Goal: Task Accomplishment & Management: Use online tool/utility

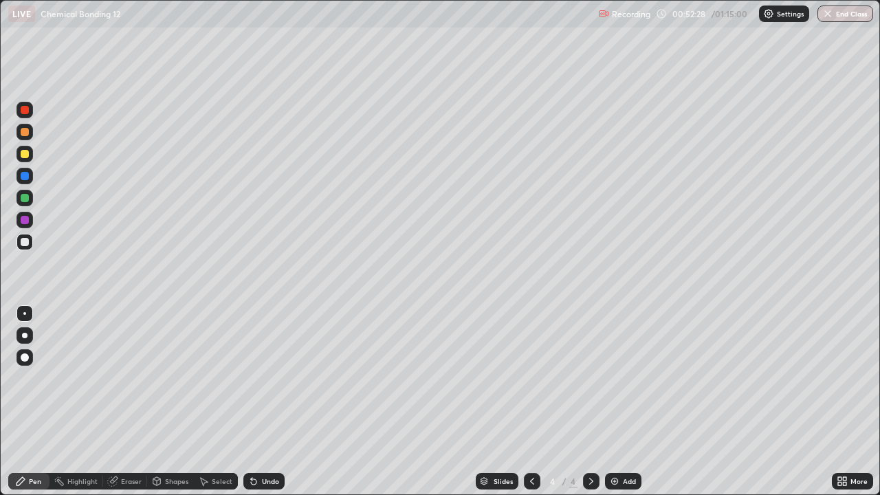
scroll to position [495, 880]
click at [215, 482] on div "Select" at bounding box center [222, 481] width 21 height 7
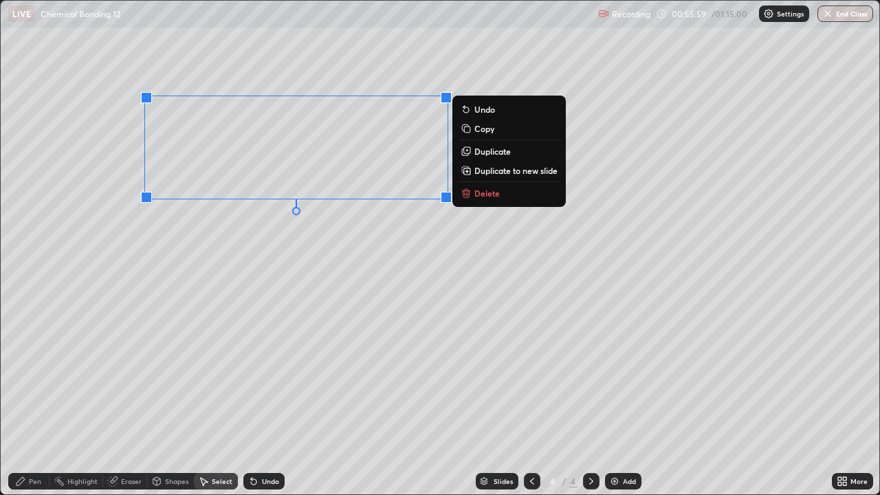
click at [479, 190] on p "Delete" at bounding box center [487, 193] width 25 height 11
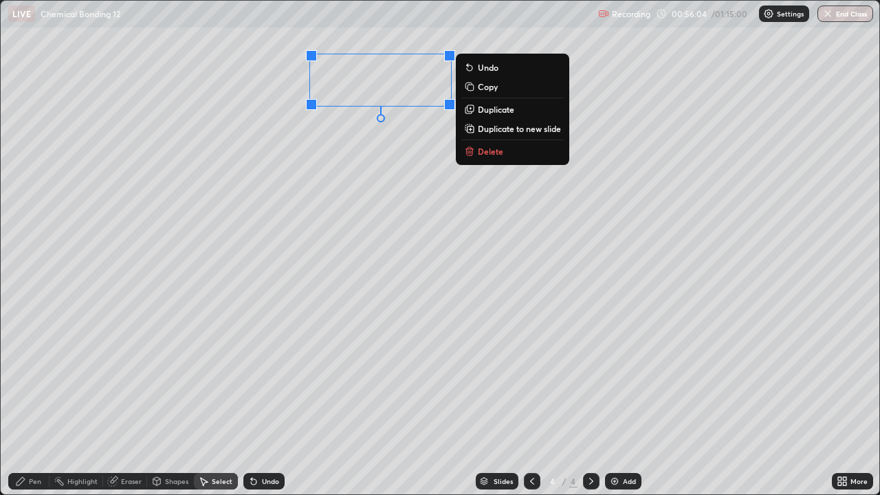
click at [437, 142] on div "0 ° Undo Copy Duplicate Duplicate to new slide Delete" at bounding box center [440, 248] width 879 height 494
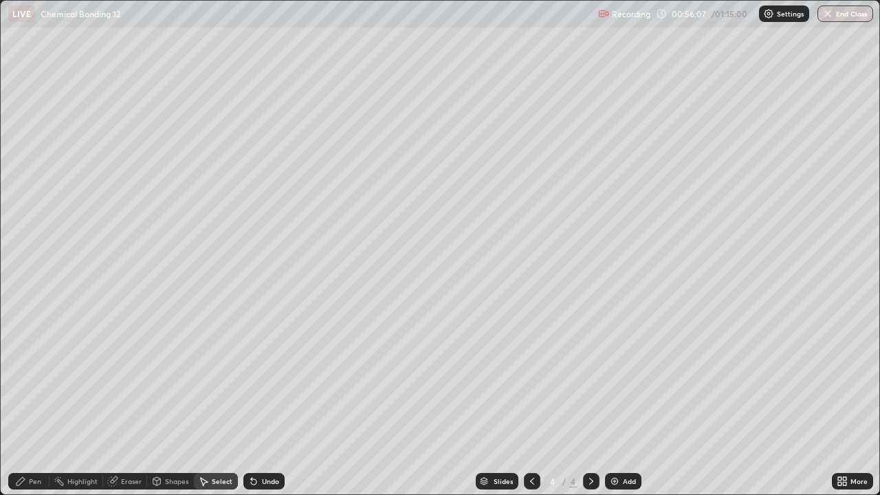
click at [138, 480] on div "Eraser" at bounding box center [131, 481] width 21 height 7
click at [44, 481] on div "Pen" at bounding box center [28, 481] width 41 height 17
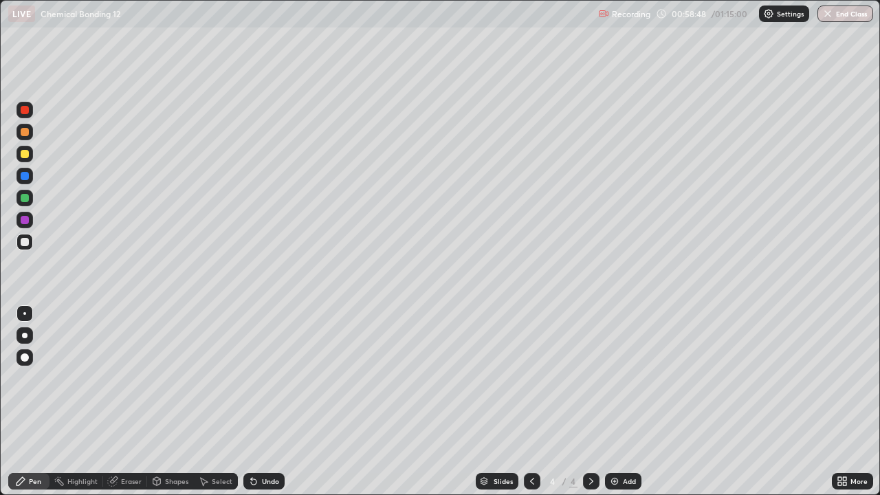
click at [613, 485] on img at bounding box center [614, 481] width 11 height 11
click at [265, 473] on div "Undo" at bounding box center [263, 481] width 41 height 17
click at [260, 475] on div "Undo" at bounding box center [263, 481] width 41 height 17
click at [615, 477] on img at bounding box center [614, 481] width 11 height 11
click at [842, 12] on button "End Class" at bounding box center [846, 14] width 56 height 17
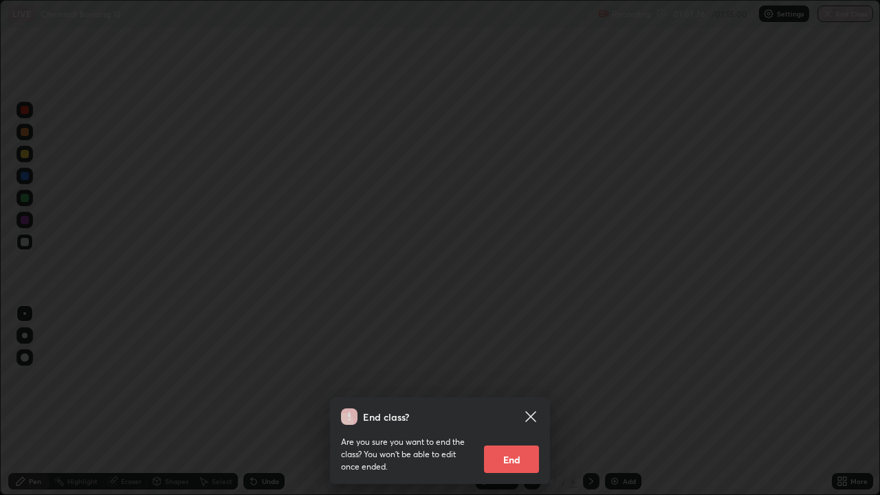
click at [840, 14] on div "End class? Are you sure you want to end the class? You won’t be able to edit on…" at bounding box center [440, 247] width 880 height 495
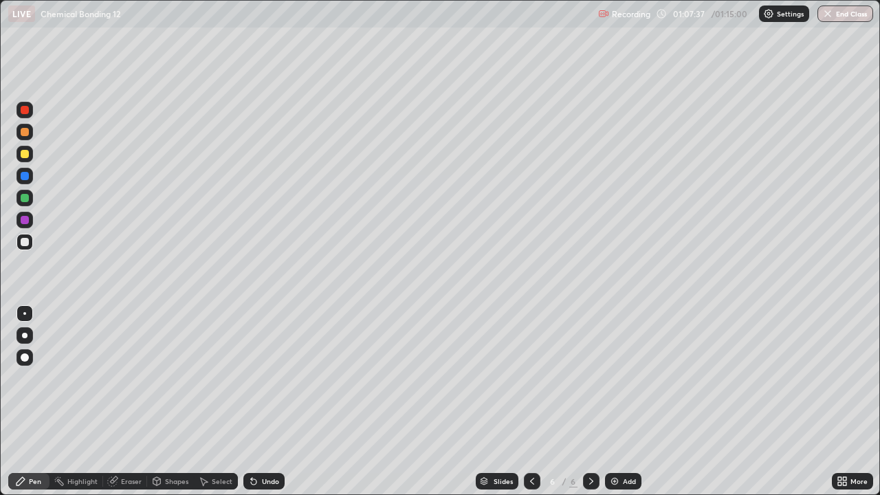
click at [836, 17] on button "End Class" at bounding box center [846, 14] width 56 height 17
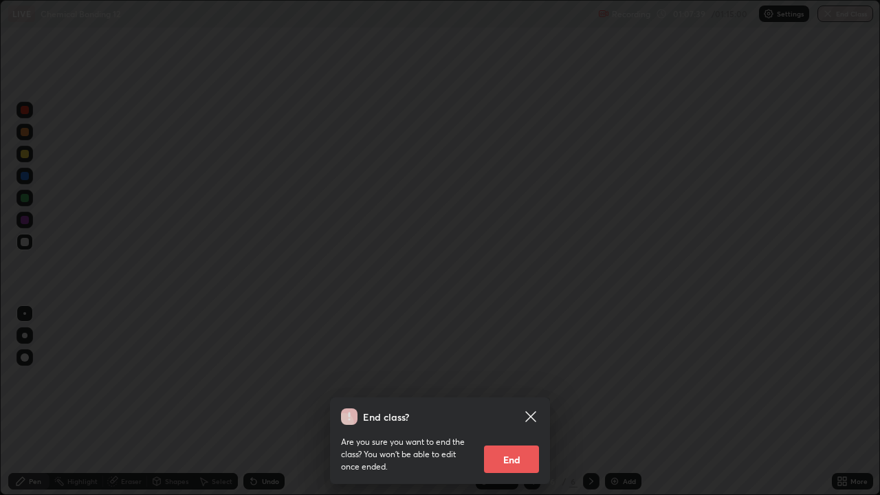
click at [525, 453] on button "End" at bounding box center [511, 460] width 55 height 28
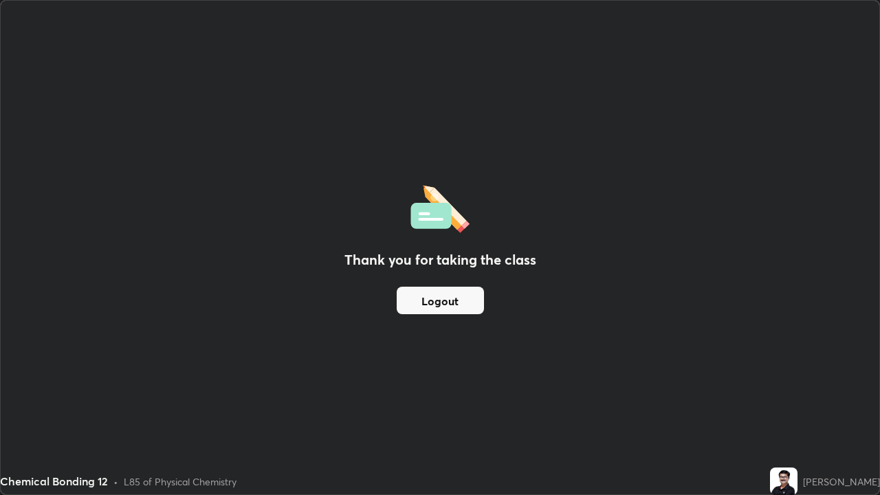
click at [457, 303] on button "Logout" at bounding box center [440, 301] width 87 height 28
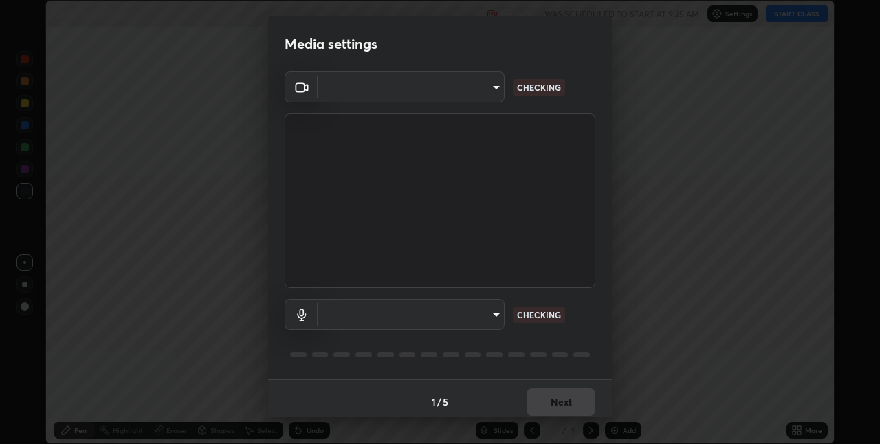
scroll to position [444, 880]
type input "8a437219b1c9d5fef93d1ec40e095ac8837f64dae60836980dab15105ba84f43"
click at [496, 316] on body "Erase all Chemical Bonding 13 Recording WAS SCHEDULED TO START AT 9:25 AM Setti…" at bounding box center [440, 222] width 880 height 444
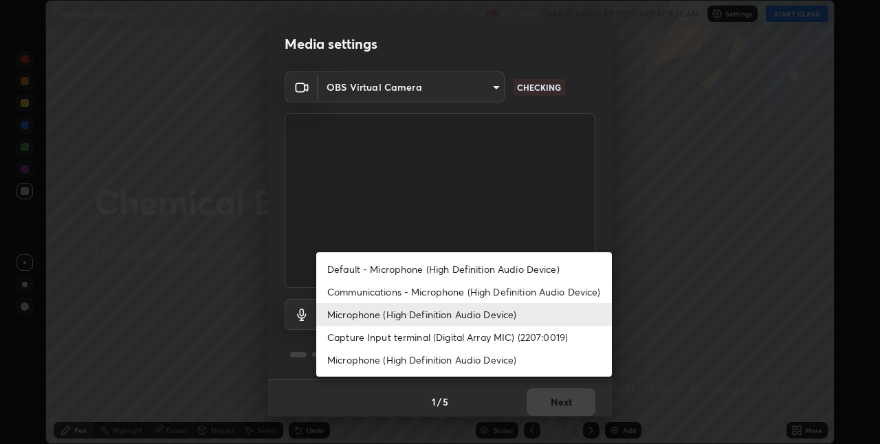
click at [437, 272] on li "Default - Microphone (High Definition Audio Device)" at bounding box center [464, 269] width 296 height 23
type input "default"
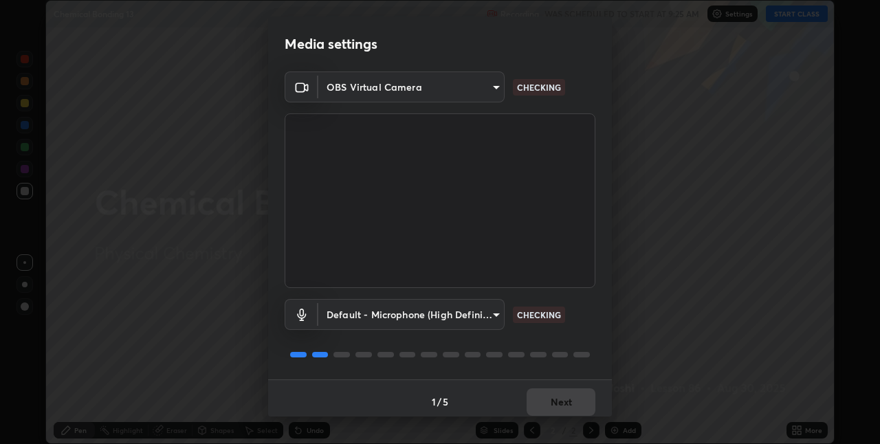
click at [493, 316] on body "Erase all Chemical Bonding 13 Recording WAS SCHEDULED TO START AT 9:25 AM Setti…" at bounding box center [440, 222] width 880 height 444
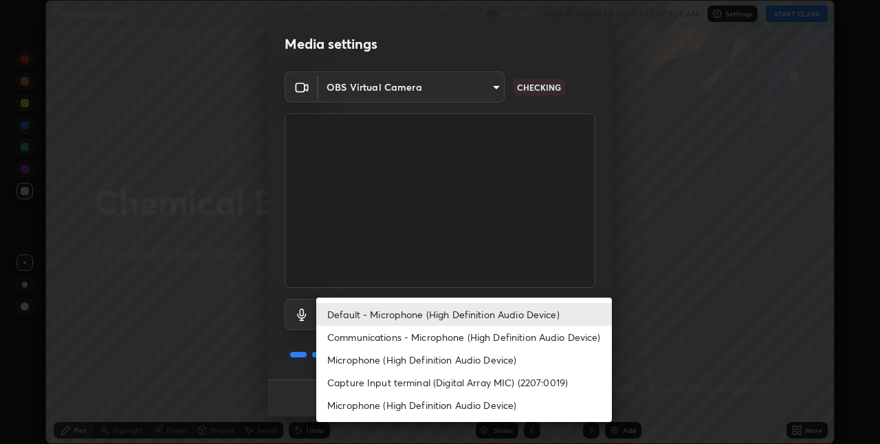
click at [563, 230] on div at bounding box center [440, 222] width 880 height 444
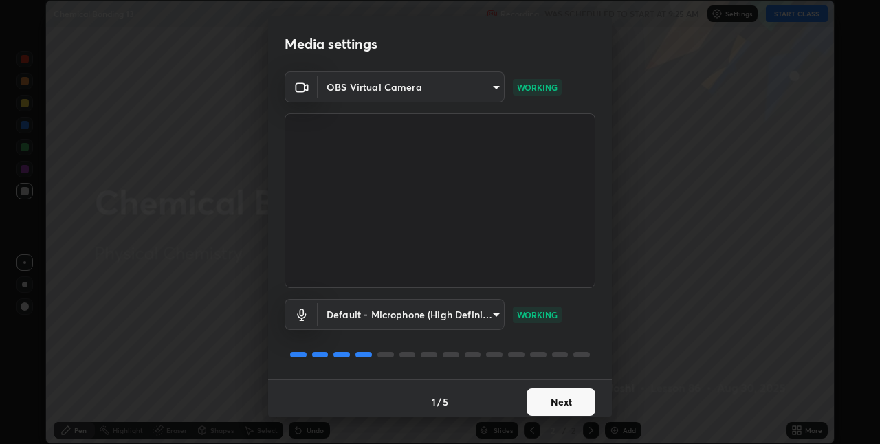
click at [558, 400] on button "Next" at bounding box center [561, 403] width 69 height 28
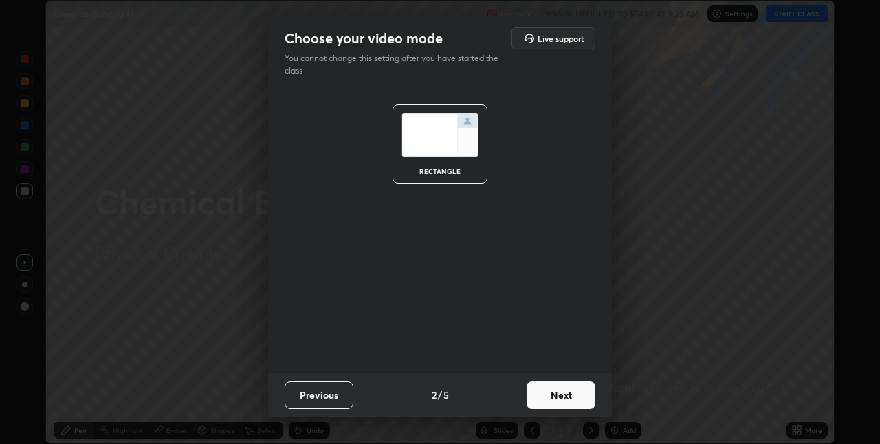
click at [563, 397] on button "Next" at bounding box center [561, 396] width 69 height 28
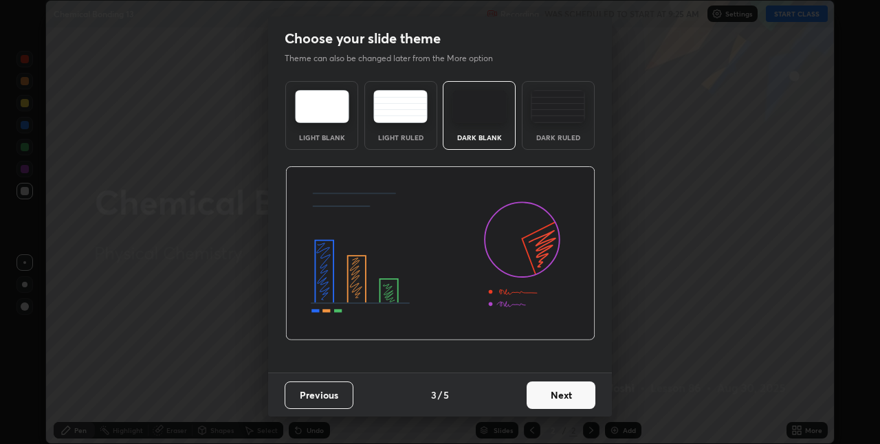
click at [567, 395] on button "Next" at bounding box center [561, 396] width 69 height 28
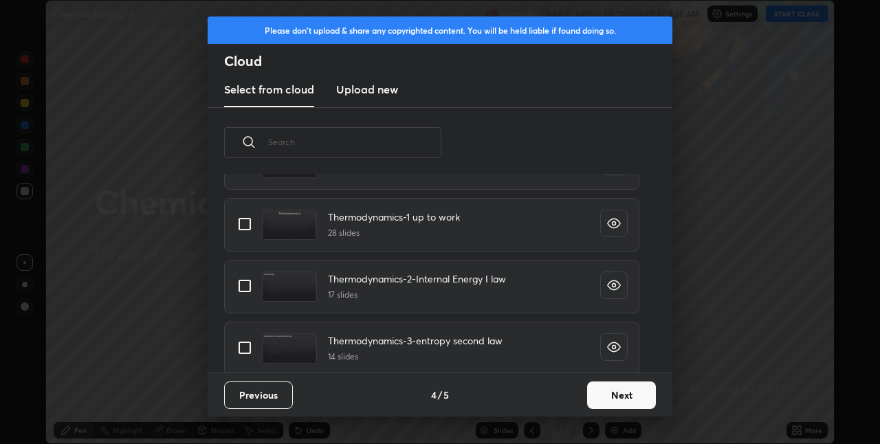
scroll to position [866, 0]
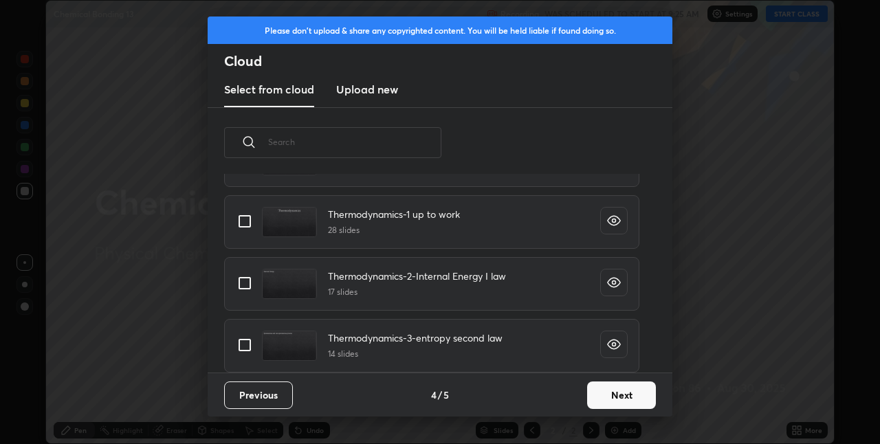
click at [244, 221] on input "grid" at bounding box center [244, 221] width 29 height 29
checkbox input "true"
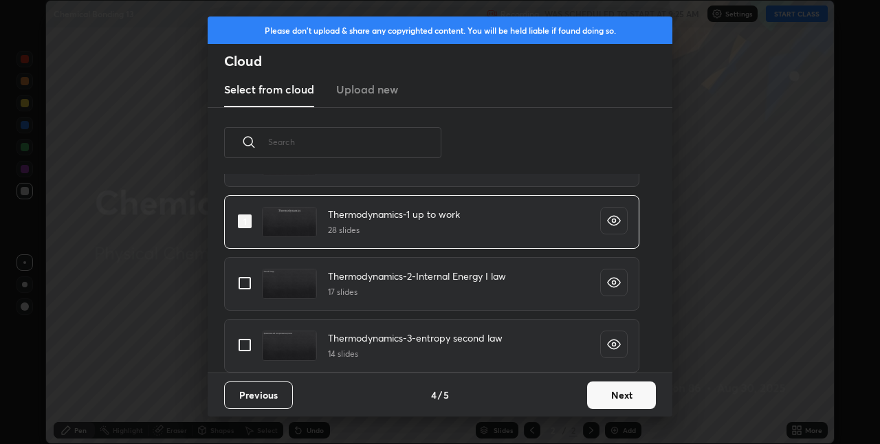
click at [609, 394] on button "Next" at bounding box center [621, 396] width 69 height 28
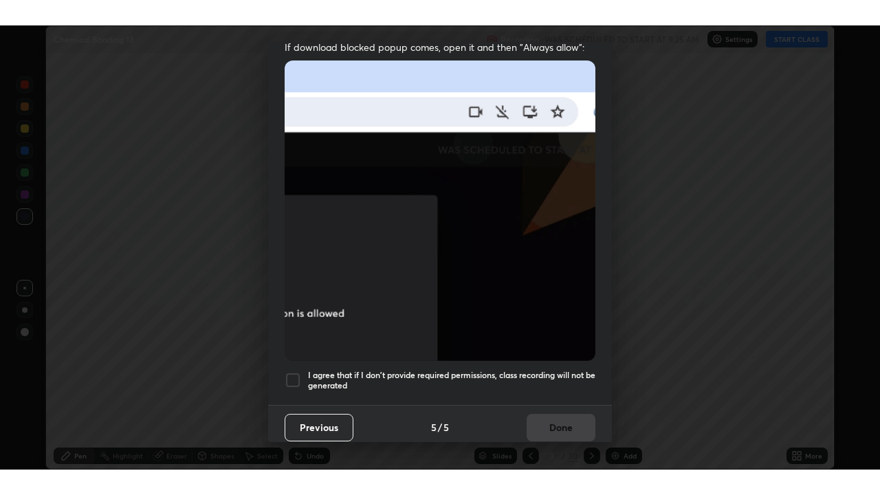
scroll to position [287, 0]
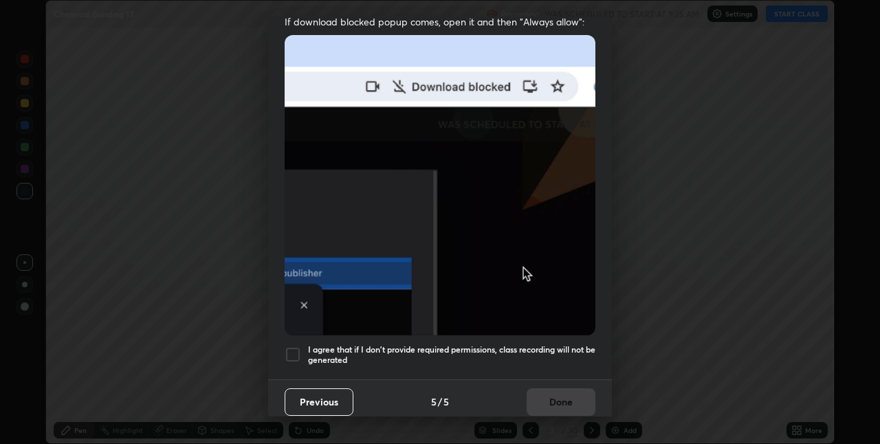
click at [294, 350] on div at bounding box center [293, 355] width 17 height 17
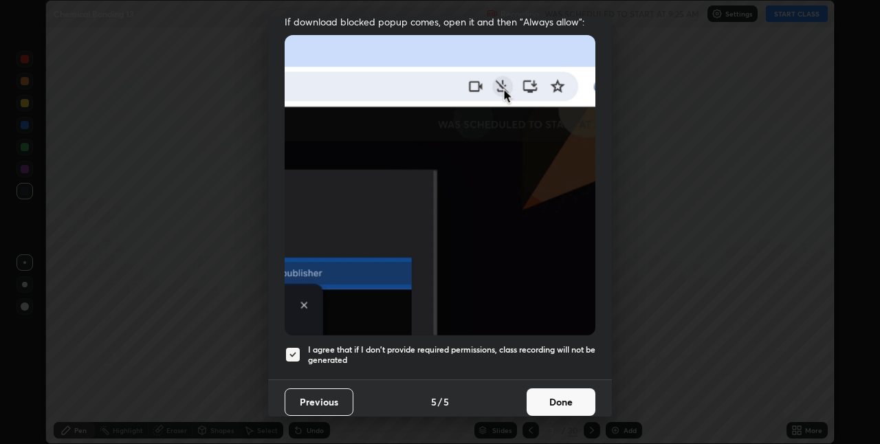
click at [553, 395] on button "Done" at bounding box center [561, 403] width 69 height 28
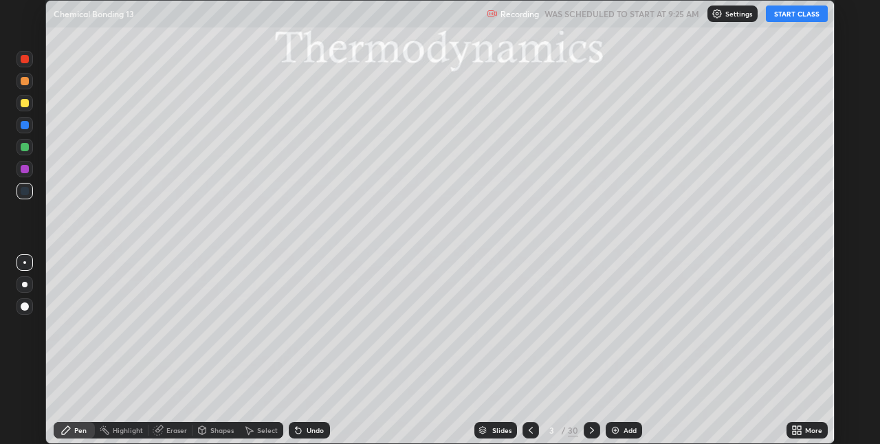
click at [796, 14] on button "START CLASS" at bounding box center [797, 14] width 62 height 17
click at [798, 429] on icon at bounding box center [799, 427] width 3 height 3
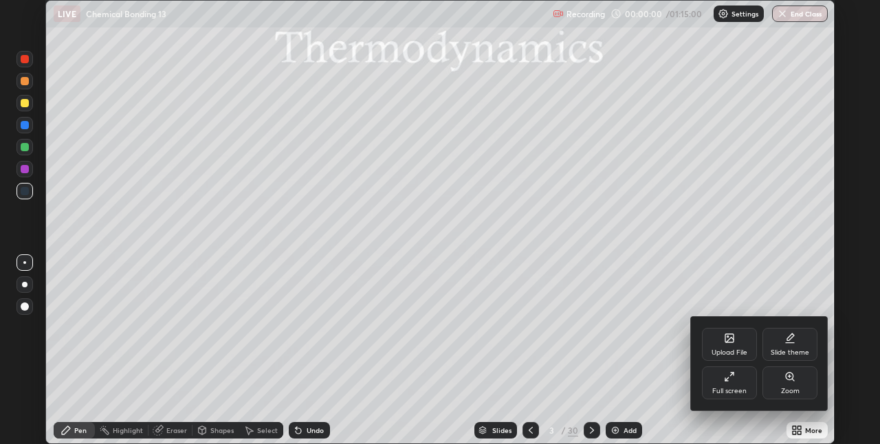
click at [728, 389] on div "Full screen" at bounding box center [729, 391] width 34 height 7
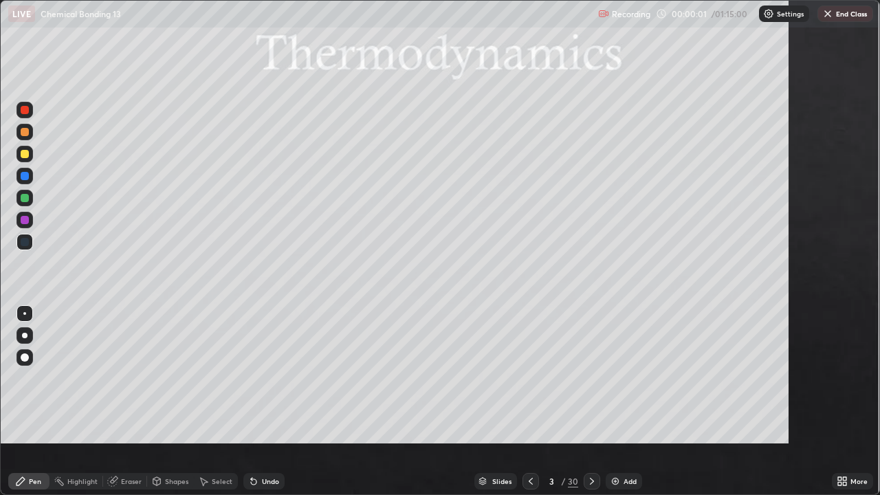
scroll to position [495, 880]
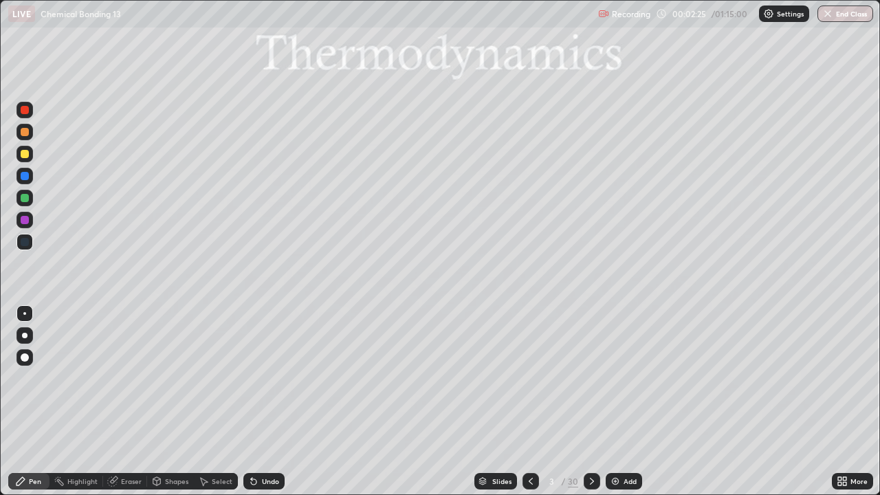
click at [178, 444] on div "Shapes" at bounding box center [176, 481] width 23 height 7
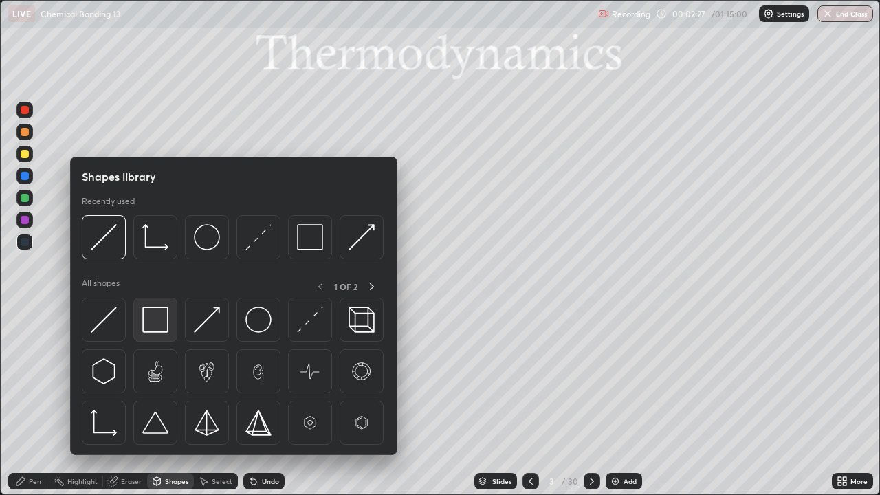
click at [156, 312] on img at bounding box center [155, 320] width 26 height 26
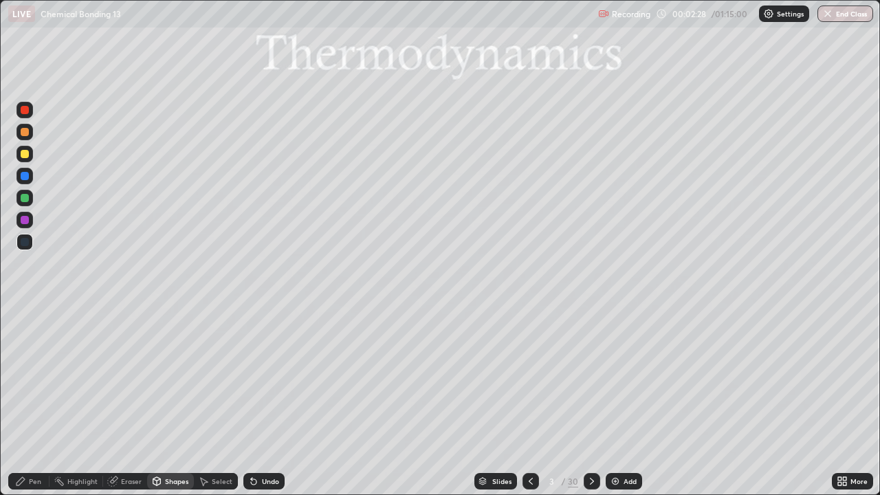
click at [26, 157] on div at bounding box center [25, 154] width 8 height 8
click at [32, 444] on div "Pen" at bounding box center [35, 481] width 12 height 7
click at [28, 131] on div at bounding box center [25, 132] width 8 height 8
click at [133, 444] on div "Eraser" at bounding box center [131, 481] width 21 height 7
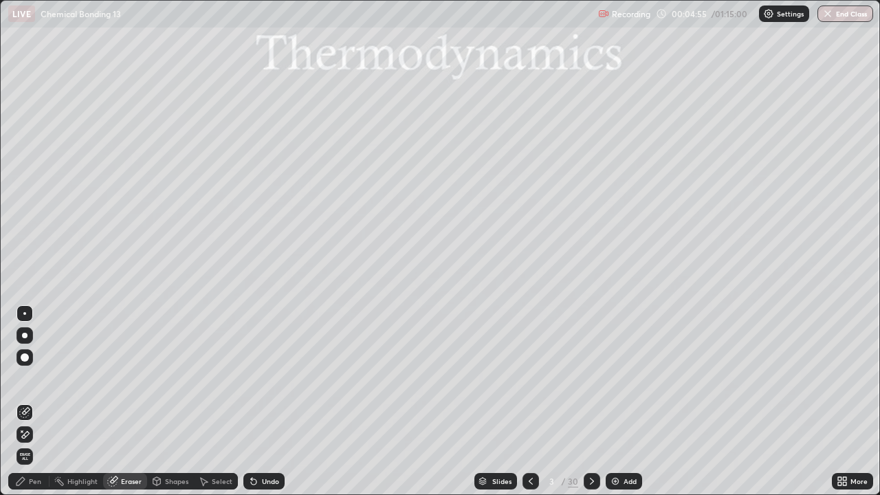
click at [171, 444] on div "Shapes" at bounding box center [176, 481] width 23 height 7
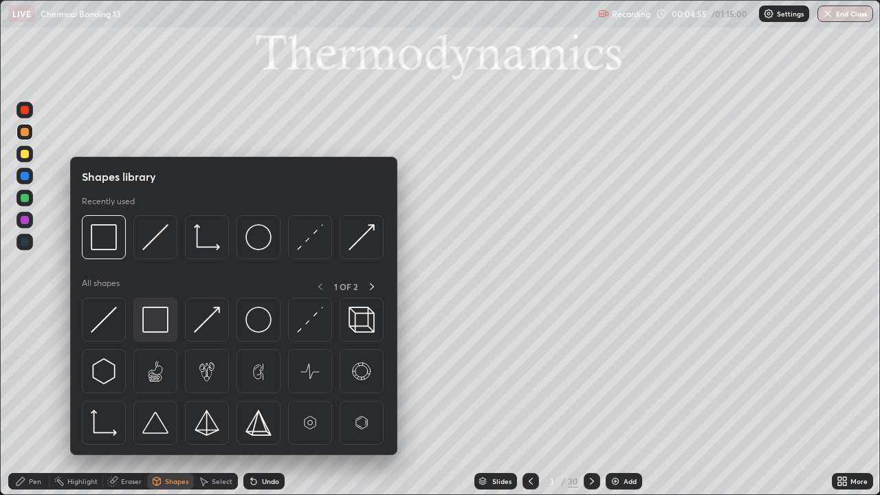
click at [162, 321] on img at bounding box center [155, 320] width 26 height 26
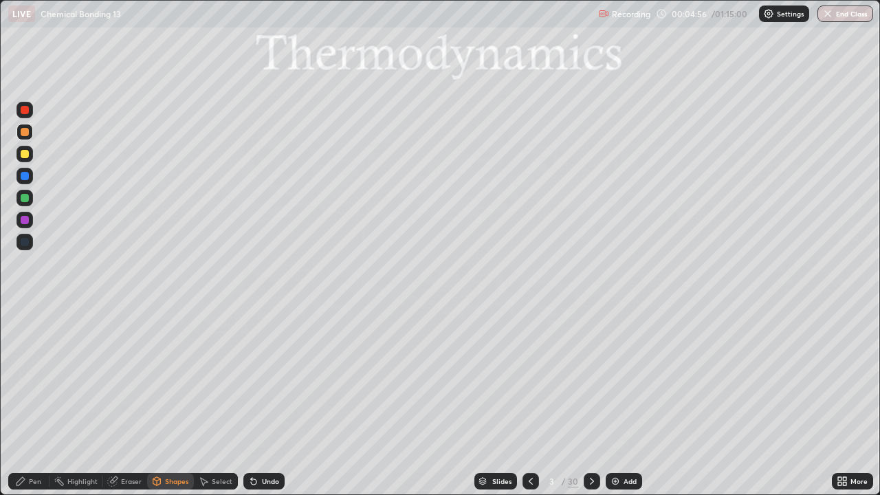
click at [28, 155] on div at bounding box center [25, 154] width 8 height 8
click at [130, 444] on div "Eraser" at bounding box center [131, 481] width 21 height 7
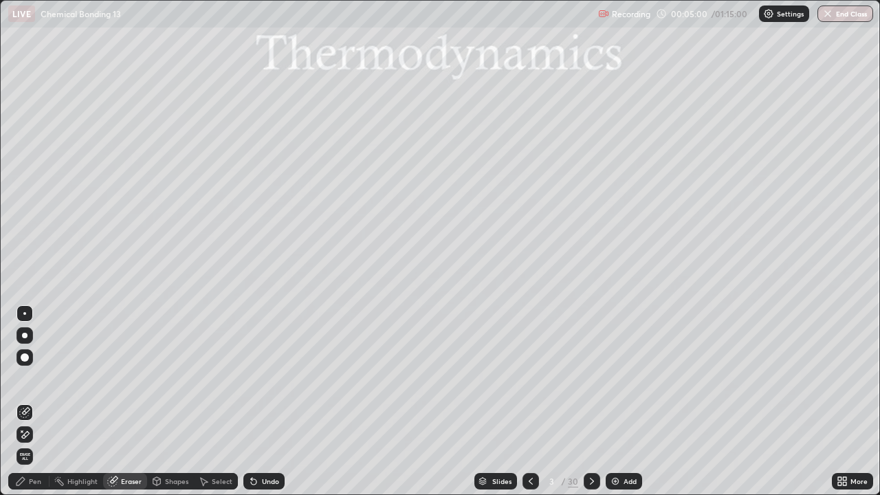
click at [168, 444] on div "Shapes" at bounding box center [176, 481] width 23 height 7
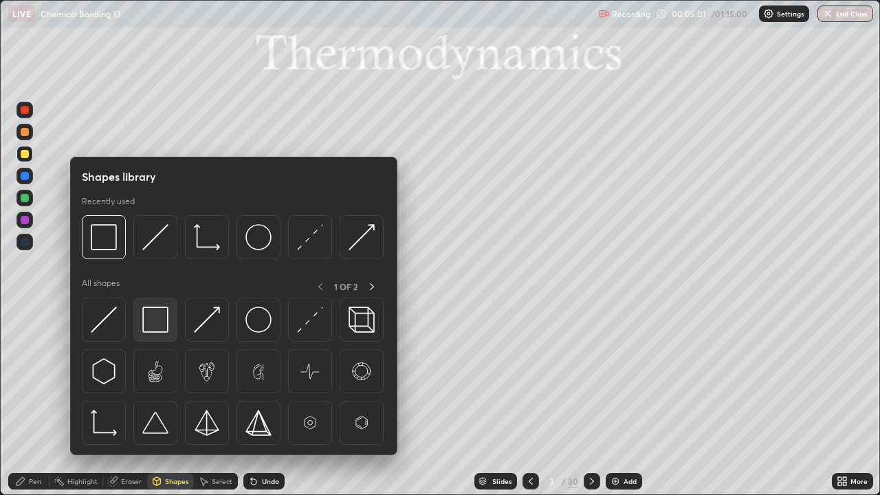
click at [153, 317] on img at bounding box center [155, 320] width 26 height 26
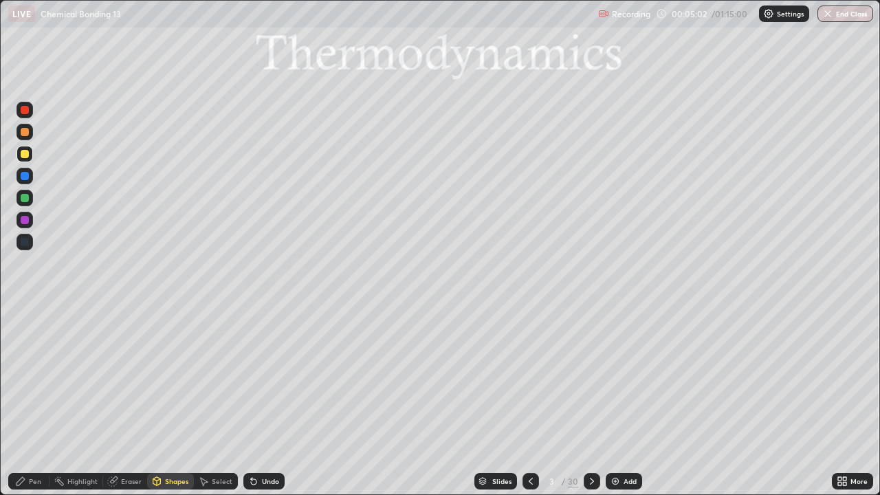
click at [26, 177] on div at bounding box center [25, 176] width 8 height 8
click at [129, 444] on div "Eraser" at bounding box center [131, 481] width 21 height 7
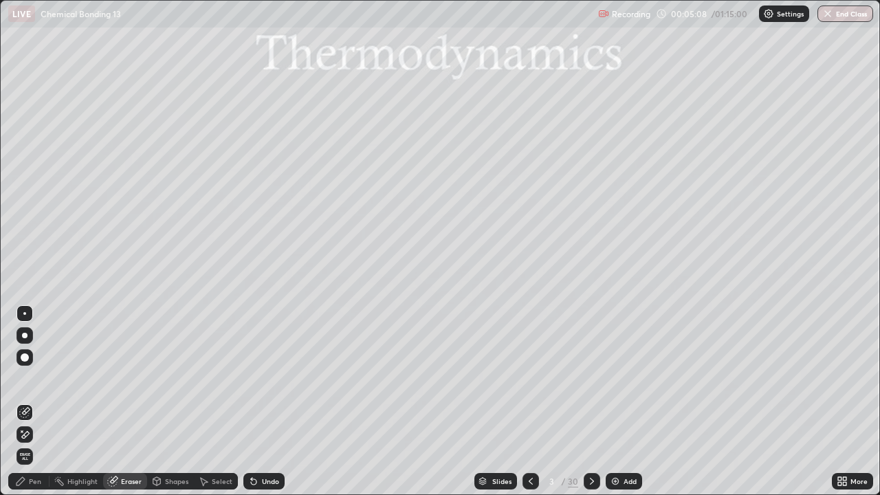
click at [34, 444] on div "Pen" at bounding box center [35, 481] width 12 height 7
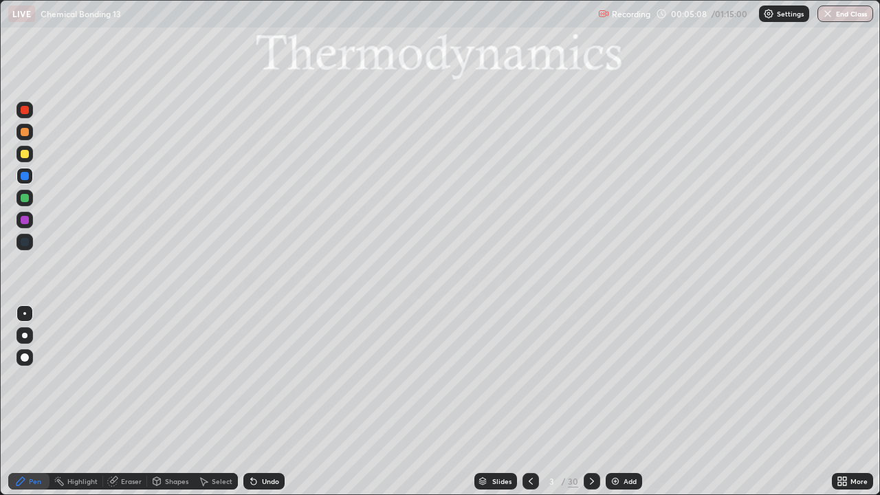
click at [28, 111] on div at bounding box center [25, 110] width 8 height 8
click at [24, 173] on div at bounding box center [25, 176] width 8 height 8
click at [590, 444] on icon at bounding box center [592, 481] width 4 height 7
click at [160, 444] on icon at bounding box center [156, 481] width 11 height 11
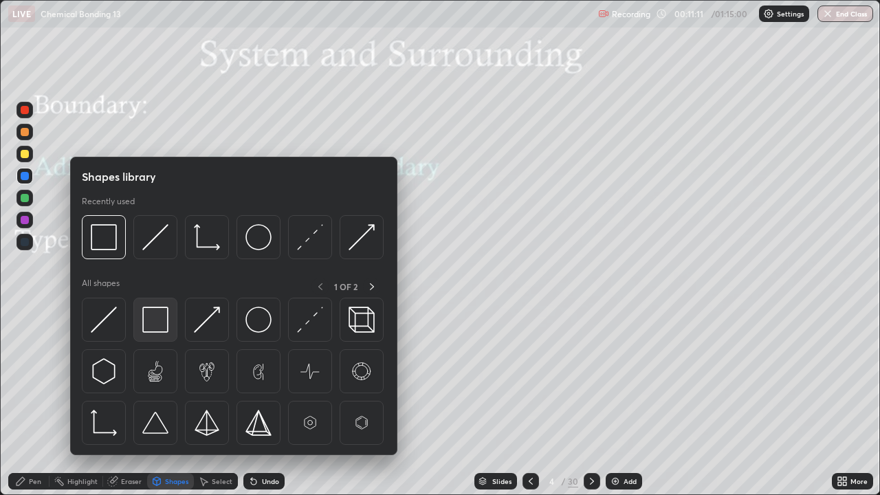
click at [153, 327] on img at bounding box center [155, 320] width 26 height 26
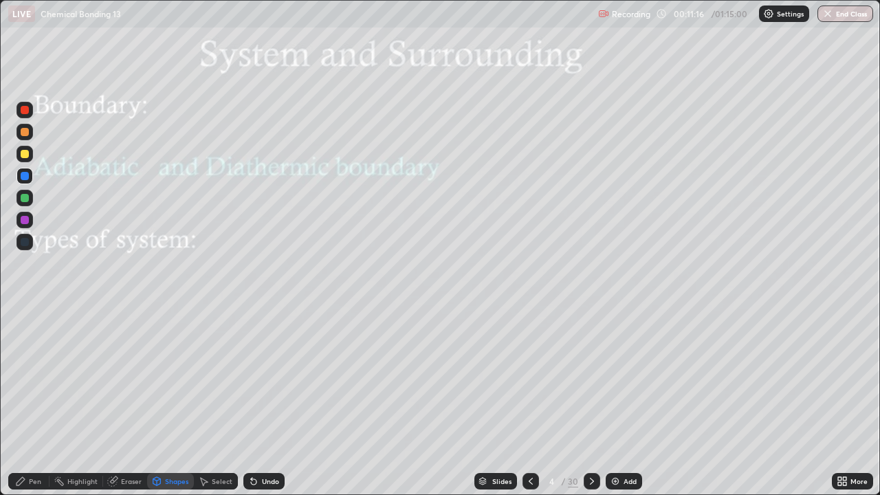
click at [24, 153] on div at bounding box center [25, 154] width 8 height 8
click at [251, 444] on icon at bounding box center [251, 478] width 1 height 1
click at [21, 444] on icon at bounding box center [21, 481] width 8 height 8
click at [156, 444] on icon at bounding box center [157, 481] width 8 height 8
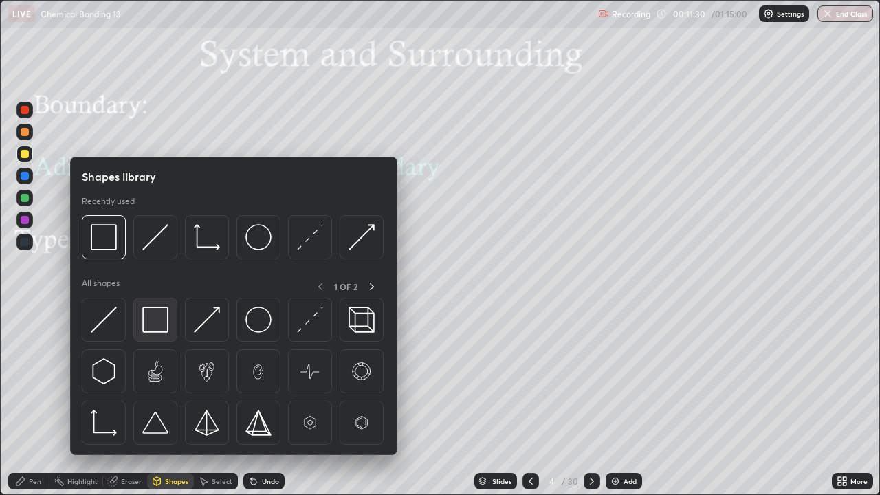
click at [152, 324] on img at bounding box center [155, 320] width 26 height 26
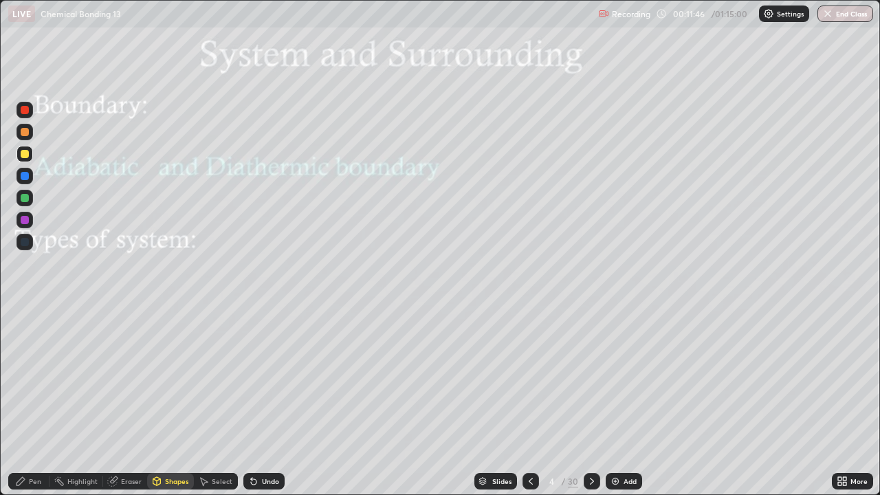
click at [122, 444] on div "Eraser" at bounding box center [131, 481] width 21 height 7
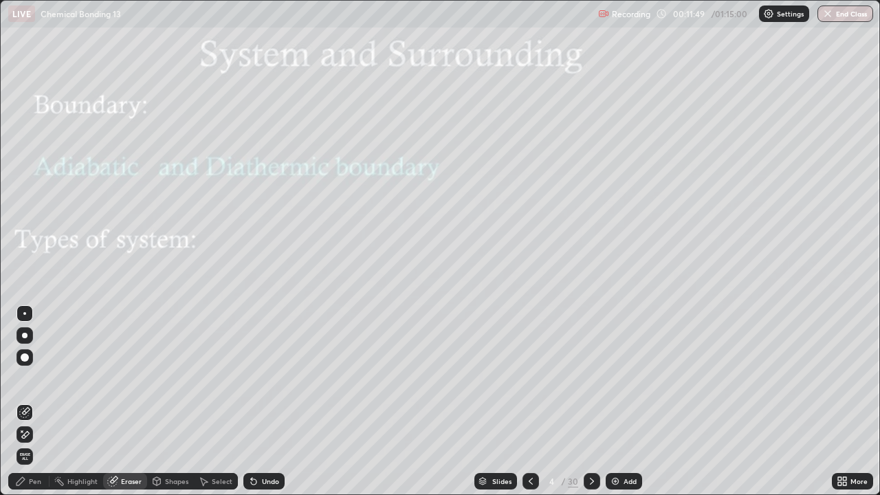
click at [34, 444] on div "Pen" at bounding box center [35, 481] width 12 height 7
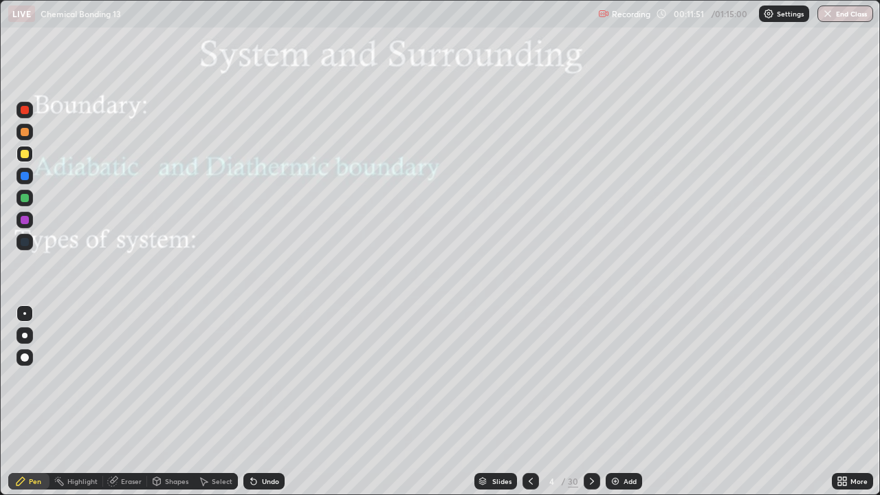
click at [25, 201] on div at bounding box center [25, 198] width 8 height 8
click at [165, 444] on div "Shapes" at bounding box center [176, 481] width 23 height 7
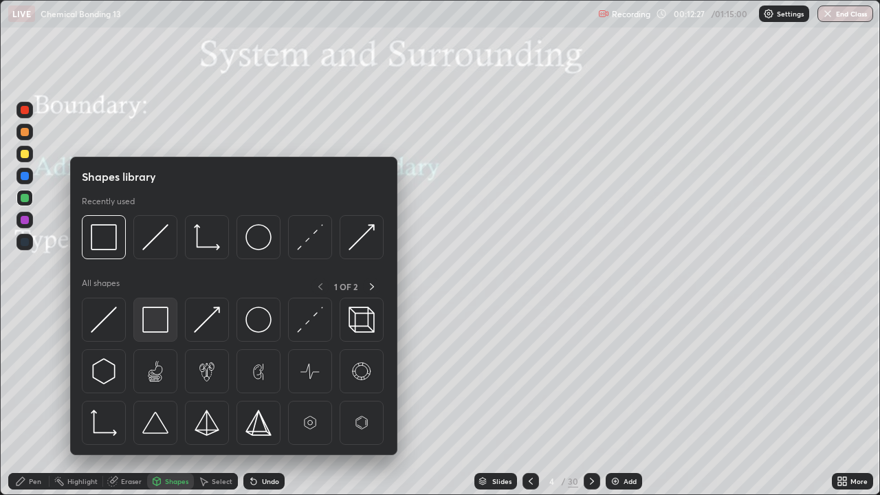
click at [161, 323] on img at bounding box center [155, 320] width 26 height 26
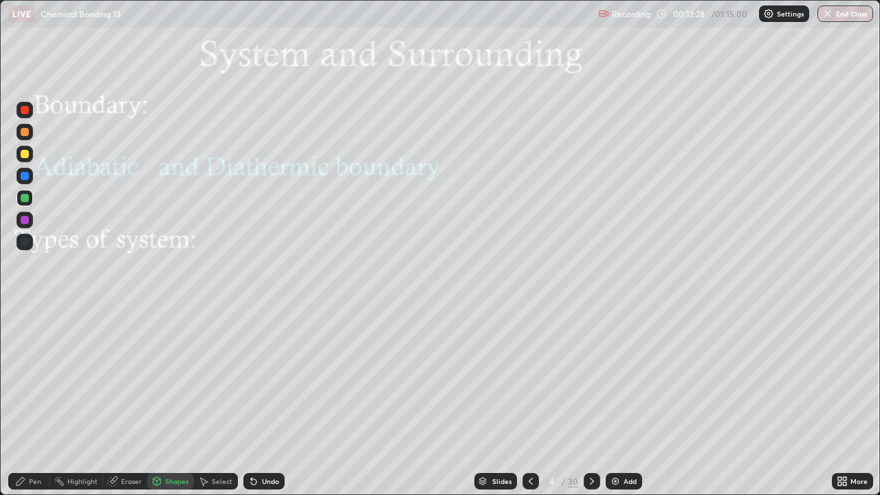
click at [25, 151] on div at bounding box center [25, 154] width 8 height 8
click at [124, 444] on div "Eraser" at bounding box center [131, 481] width 21 height 7
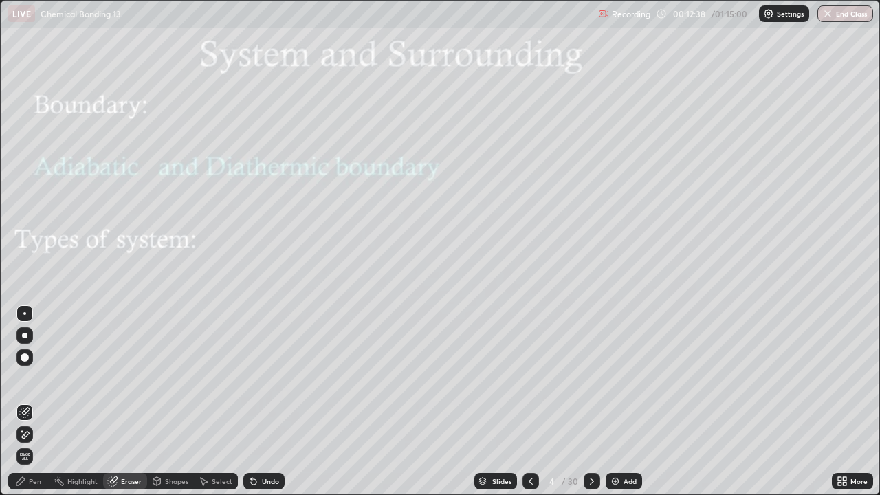
click at [162, 444] on div "Shapes" at bounding box center [170, 481] width 47 height 17
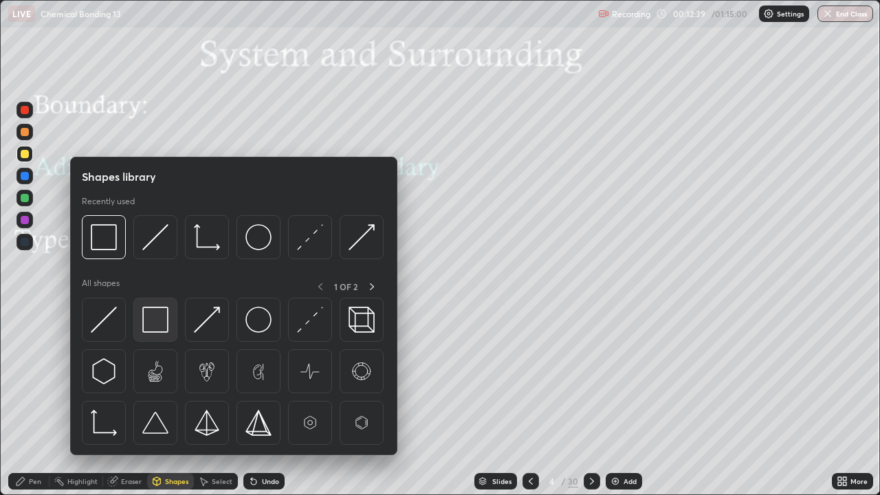
click at [156, 316] on img at bounding box center [155, 320] width 26 height 26
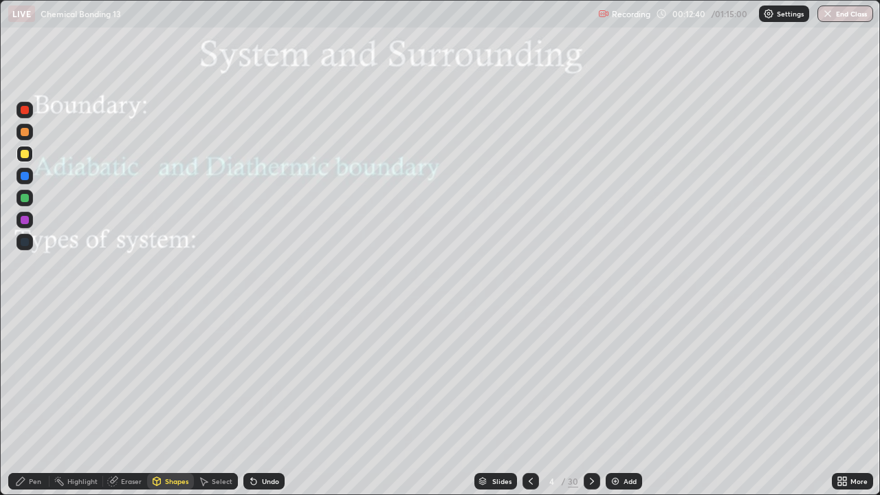
click at [25, 175] on div at bounding box center [25, 176] width 8 height 8
click at [28, 444] on div "Pen" at bounding box center [28, 481] width 41 height 17
click at [252, 444] on icon at bounding box center [254, 482] width 6 height 6
click at [25, 109] on div at bounding box center [25, 110] width 8 height 8
click at [25, 175] on div at bounding box center [25, 176] width 8 height 8
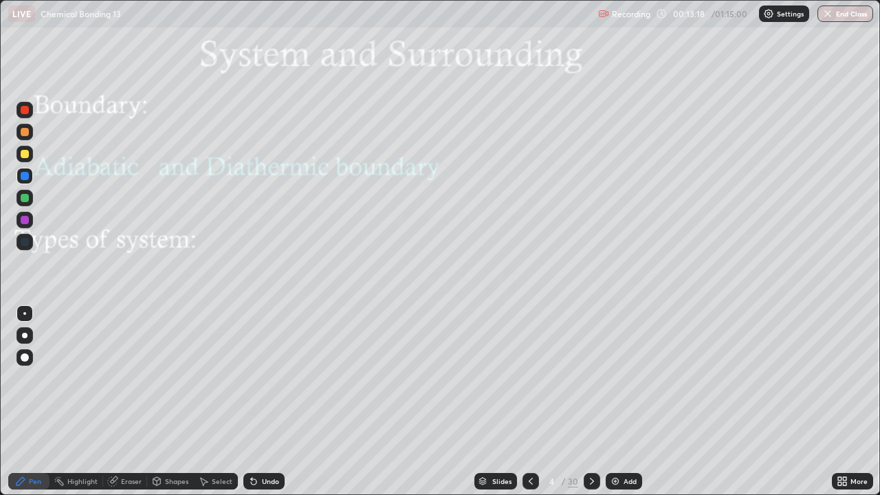
click at [126, 444] on div "Eraser" at bounding box center [131, 481] width 21 height 7
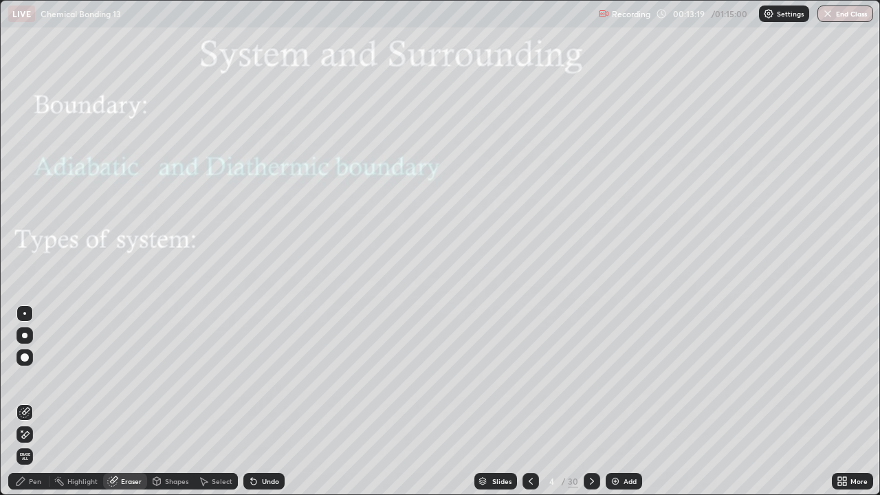
click at [82, 444] on div "Highlight" at bounding box center [82, 481] width 30 height 7
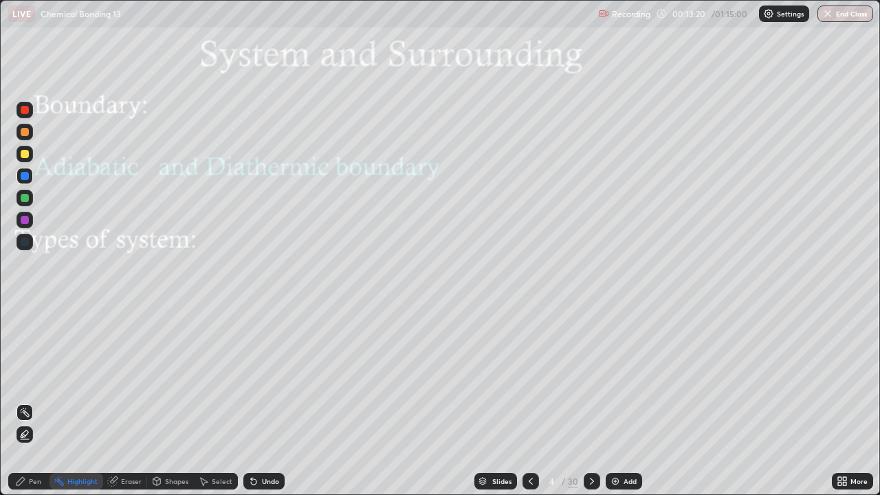
click at [27, 156] on div at bounding box center [25, 154] width 8 height 8
click at [252, 444] on icon at bounding box center [254, 482] width 6 height 6
click at [34, 444] on div "Pen" at bounding box center [35, 481] width 12 height 7
click at [25, 312] on div at bounding box center [25, 313] width 17 height 17
click at [129, 444] on div "Eraser" at bounding box center [131, 481] width 21 height 7
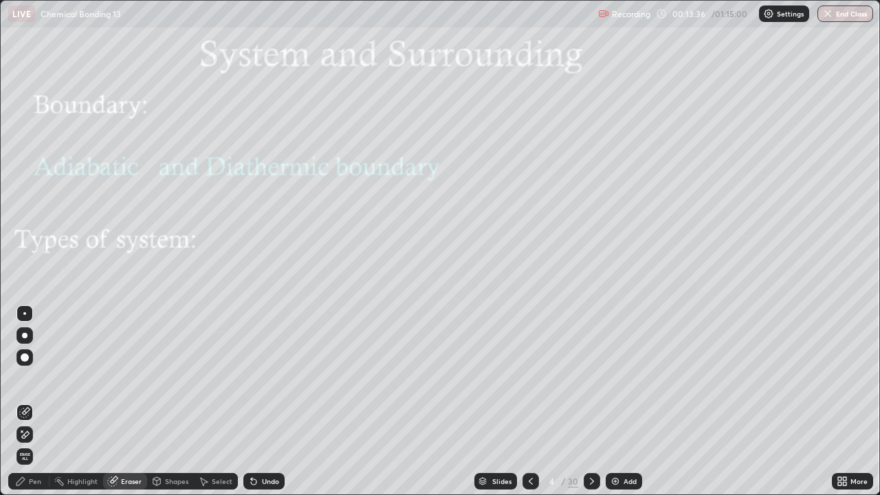
click at [168, 444] on div "Shapes" at bounding box center [176, 481] width 23 height 7
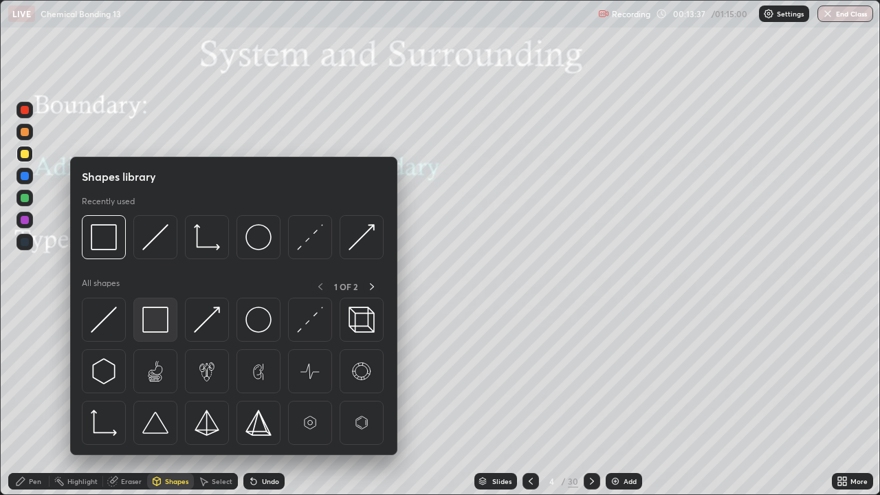
click at [164, 326] on img at bounding box center [155, 320] width 26 height 26
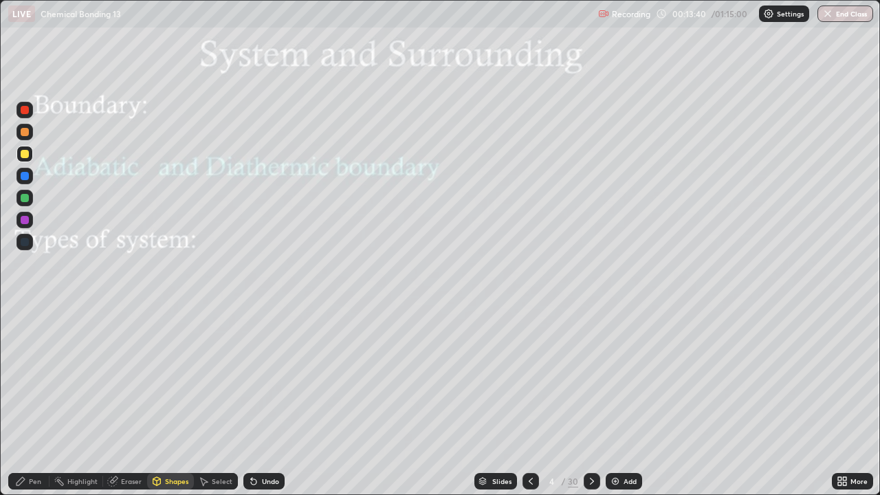
click at [131, 444] on div "Eraser" at bounding box center [125, 481] width 44 height 17
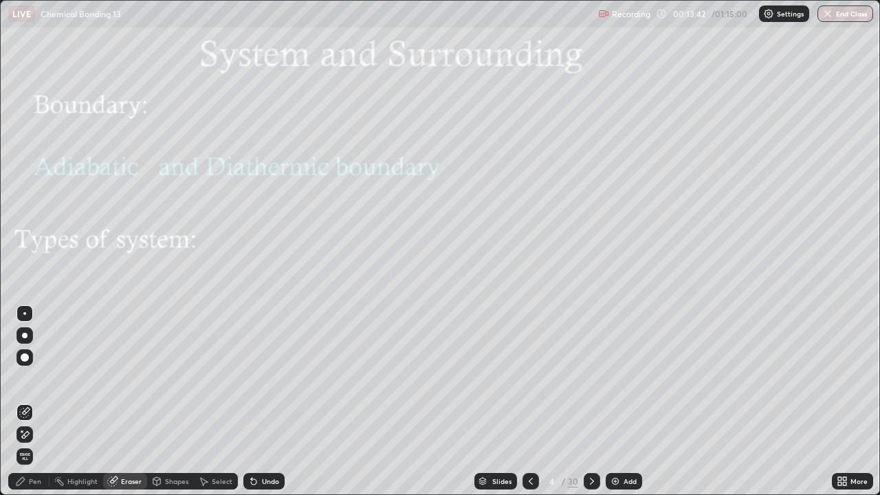
click at [34, 444] on div "Pen" at bounding box center [28, 481] width 41 height 17
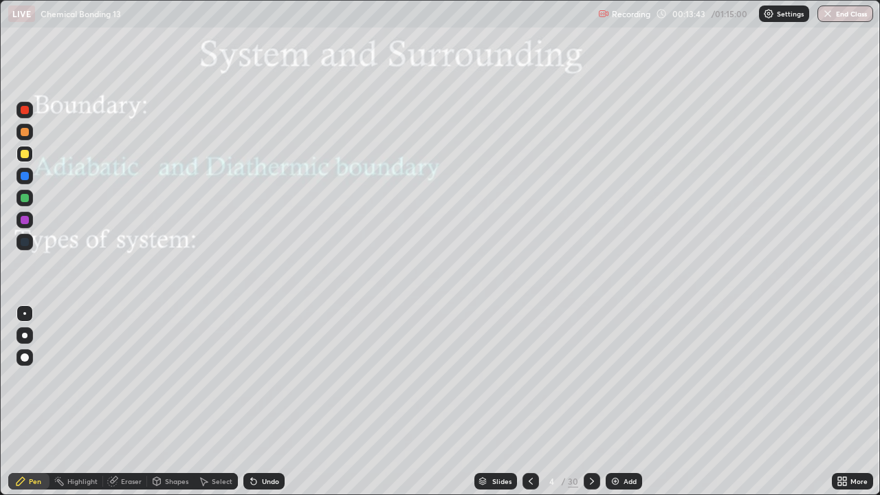
click at [28, 201] on div at bounding box center [25, 198] width 17 height 17
click at [23, 112] on div at bounding box center [25, 110] width 8 height 8
click at [164, 444] on div "Shapes" at bounding box center [170, 481] width 47 height 17
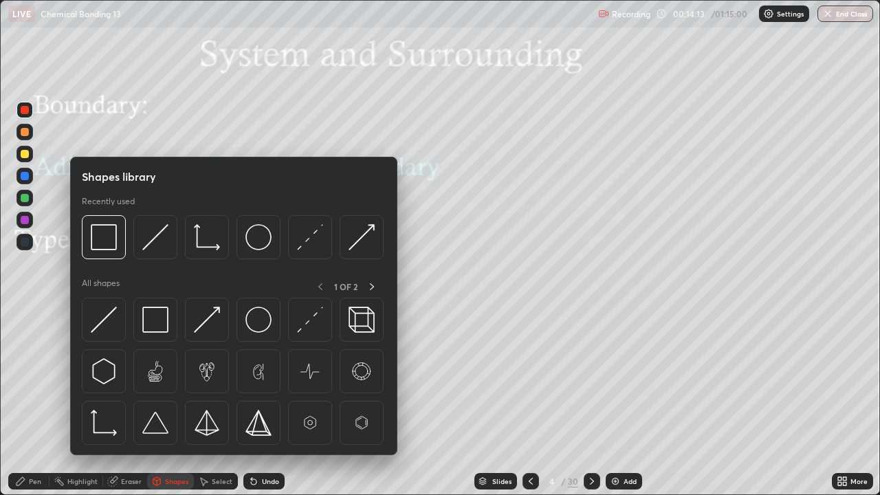
click at [28, 173] on div at bounding box center [25, 176] width 8 height 8
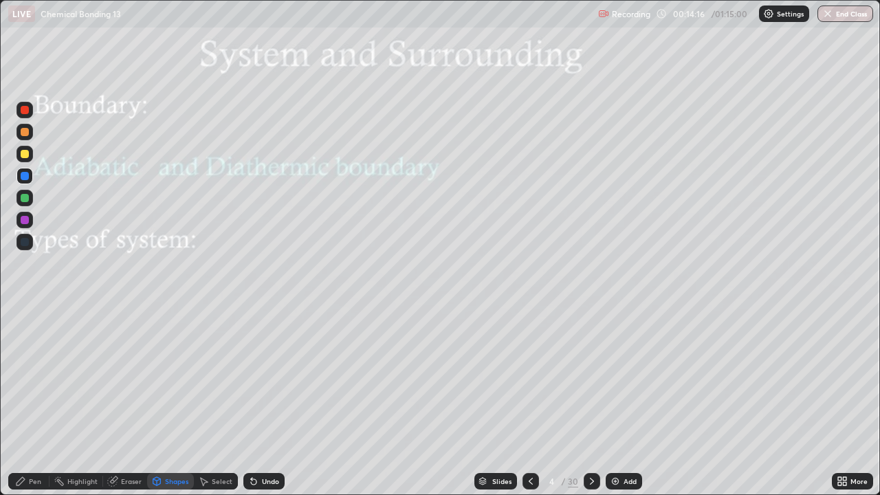
click at [257, 444] on icon at bounding box center [253, 481] width 11 height 11
click at [29, 444] on div "Pen" at bounding box center [35, 481] width 12 height 7
click at [165, 444] on div "Shapes" at bounding box center [176, 481] width 23 height 7
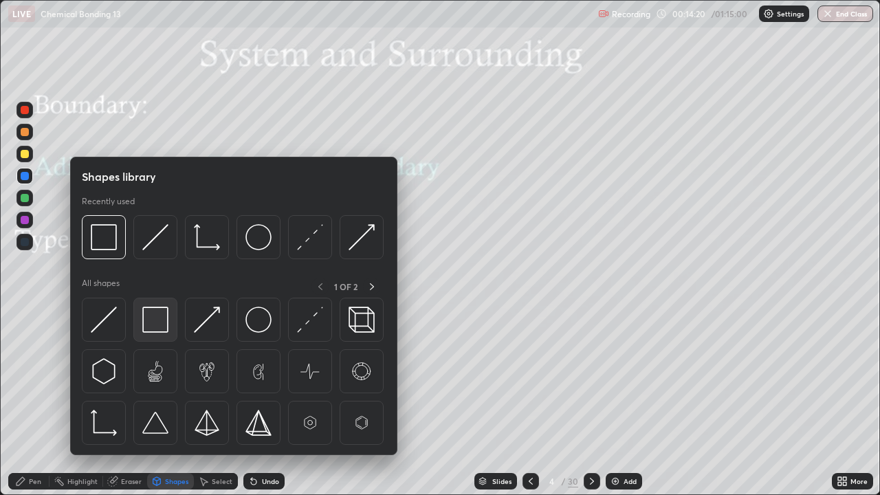
click at [154, 329] on img at bounding box center [155, 320] width 26 height 26
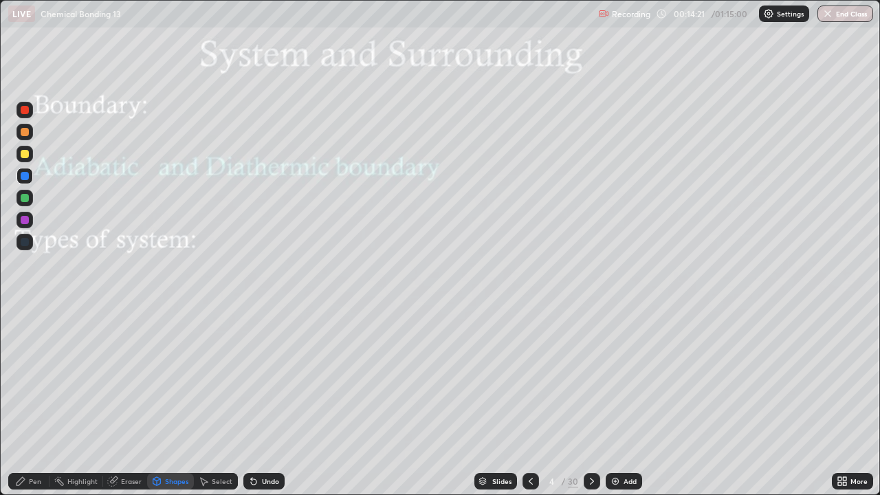
click at [28, 154] on div at bounding box center [25, 154] width 8 height 8
click at [131, 444] on div "Eraser" at bounding box center [131, 481] width 21 height 7
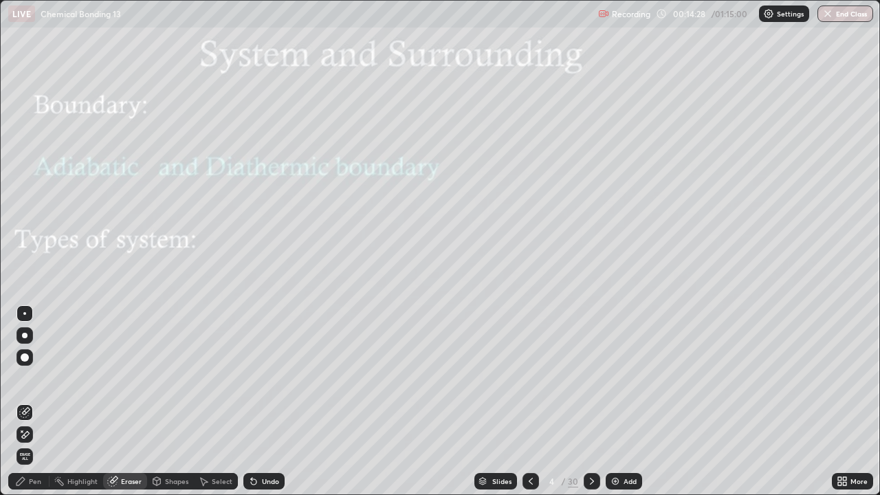
click at [34, 444] on div "Pen" at bounding box center [28, 481] width 41 height 17
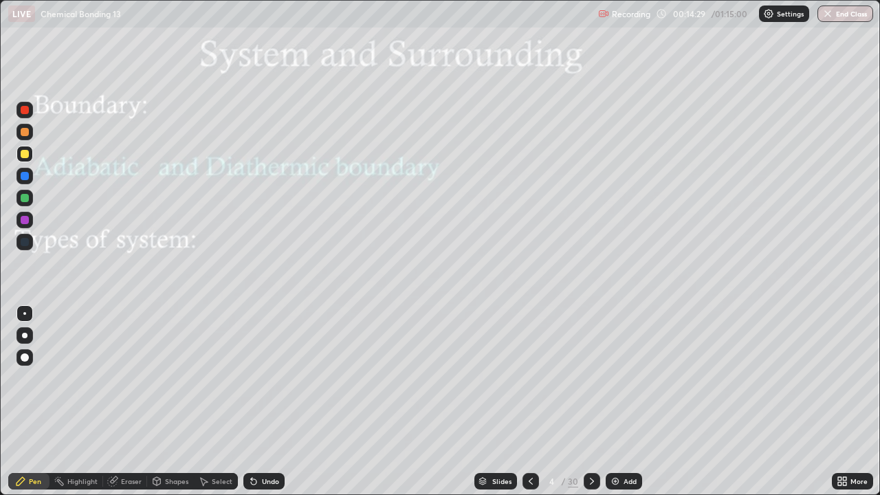
click at [27, 178] on div at bounding box center [25, 176] width 8 height 8
click at [25, 108] on div at bounding box center [25, 110] width 8 height 8
click at [167, 444] on div "Shapes" at bounding box center [176, 481] width 23 height 7
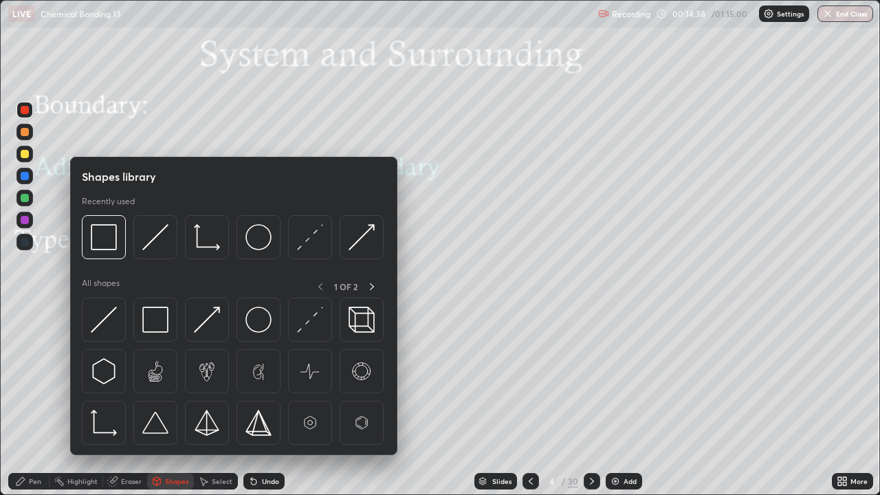
click at [33, 444] on div "Pen" at bounding box center [28, 481] width 41 height 17
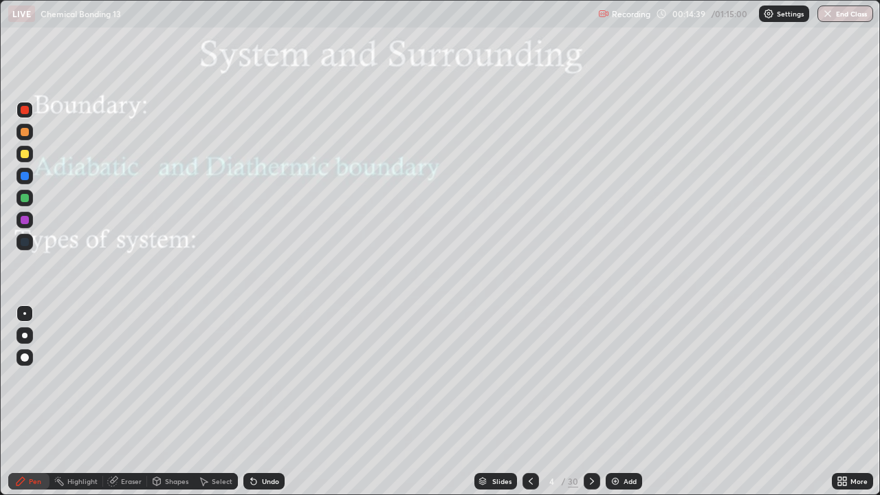
click at [25, 155] on div at bounding box center [25, 154] width 8 height 8
click at [25, 175] on div at bounding box center [25, 176] width 8 height 8
click at [25, 153] on div at bounding box center [25, 154] width 8 height 8
click at [175, 444] on div "Shapes" at bounding box center [176, 481] width 23 height 7
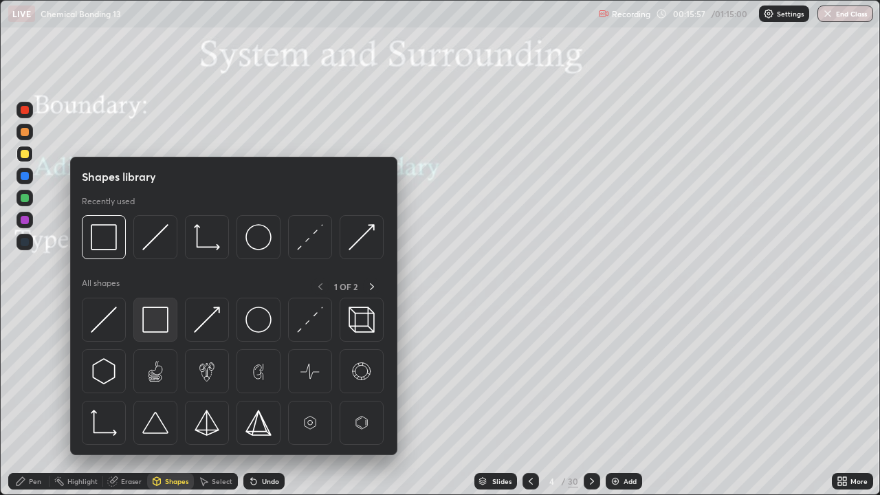
click at [164, 314] on img at bounding box center [155, 320] width 26 height 26
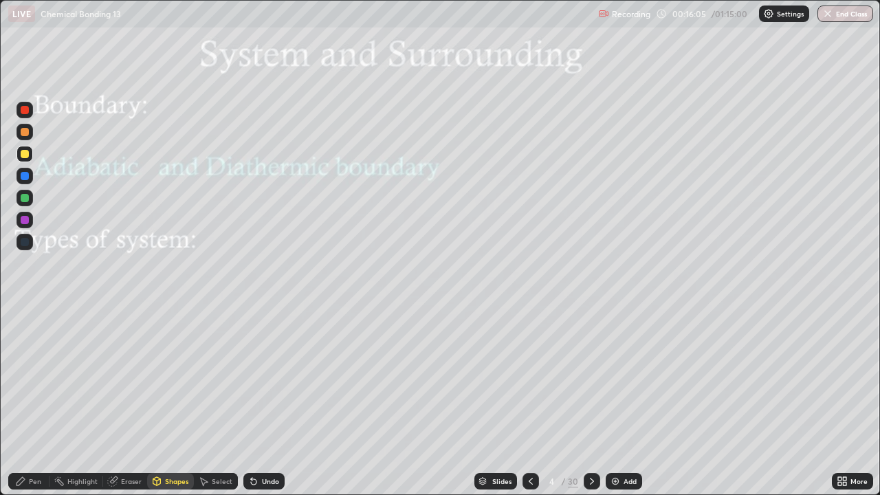
click at [39, 444] on div "Pen" at bounding box center [35, 481] width 12 height 7
click at [26, 154] on div at bounding box center [25, 154] width 8 height 8
click at [25, 198] on div at bounding box center [25, 198] width 8 height 8
click at [24, 111] on div at bounding box center [25, 110] width 8 height 8
click at [39, 444] on div "Pen" at bounding box center [35, 481] width 12 height 7
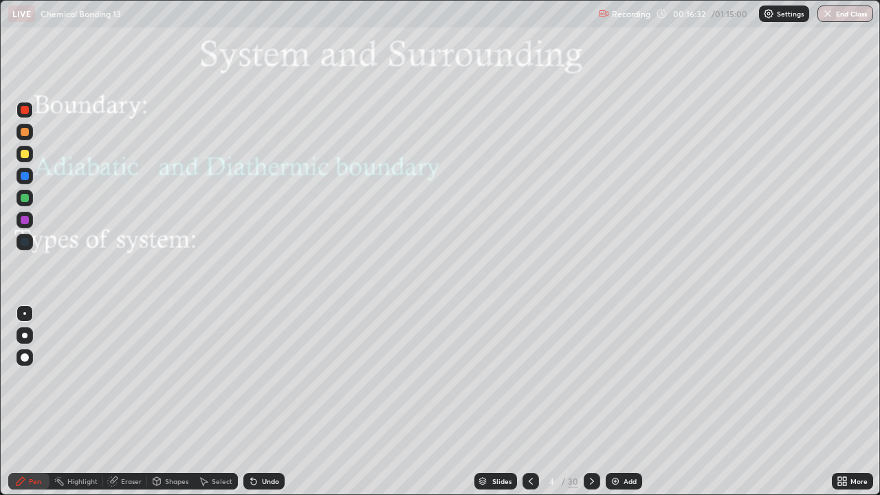
click at [166, 444] on div "Shapes" at bounding box center [176, 481] width 23 height 7
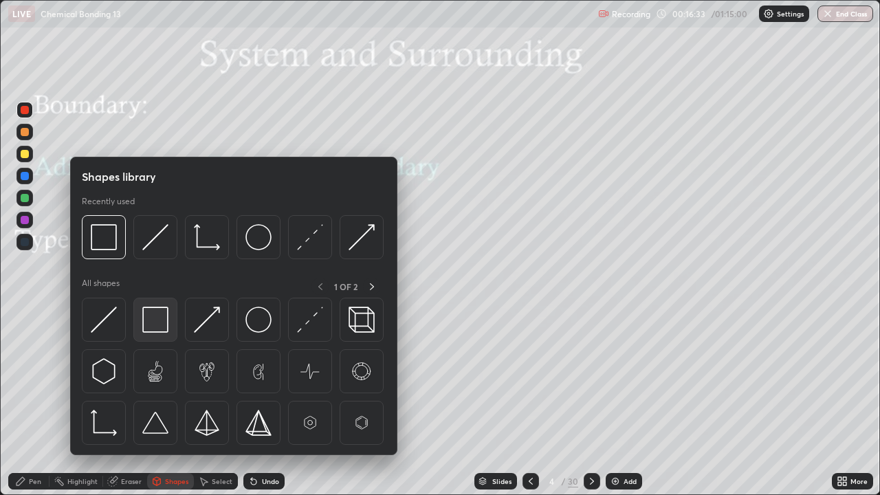
click at [160, 322] on img at bounding box center [155, 320] width 26 height 26
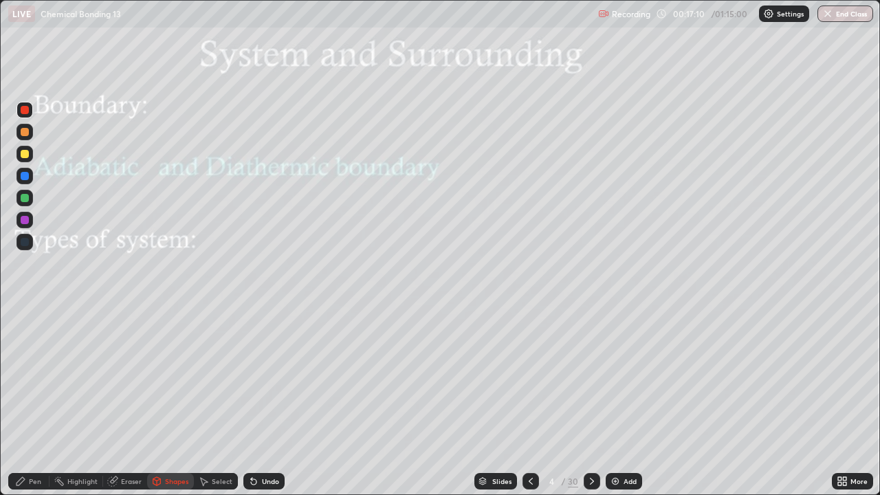
click at [28, 154] on div at bounding box center [25, 154] width 8 height 8
click at [32, 444] on div "Pen" at bounding box center [35, 481] width 12 height 7
click at [26, 178] on div at bounding box center [25, 176] width 8 height 8
click at [26, 156] on div at bounding box center [25, 154] width 8 height 8
click at [591, 444] on icon at bounding box center [592, 481] width 11 height 11
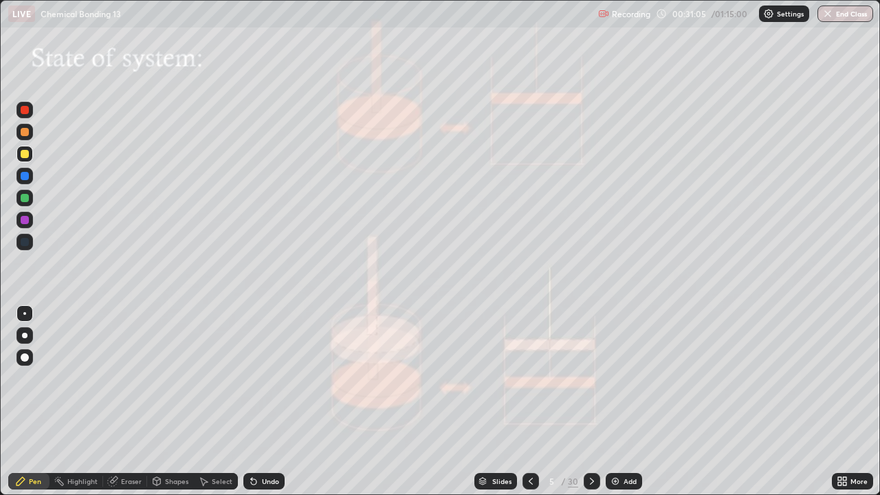
click at [26, 155] on div at bounding box center [25, 154] width 8 height 8
click at [25, 196] on div at bounding box center [25, 198] width 8 height 8
click at [25, 152] on div at bounding box center [25, 154] width 8 height 8
click at [27, 199] on div at bounding box center [25, 198] width 8 height 8
click at [22, 199] on div at bounding box center [25, 198] width 8 height 8
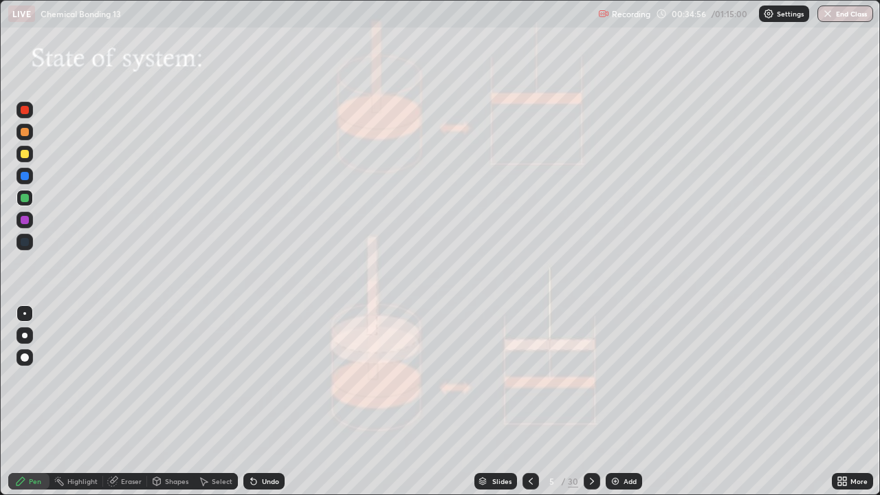
click at [208, 444] on icon at bounding box center [203, 481] width 11 height 11
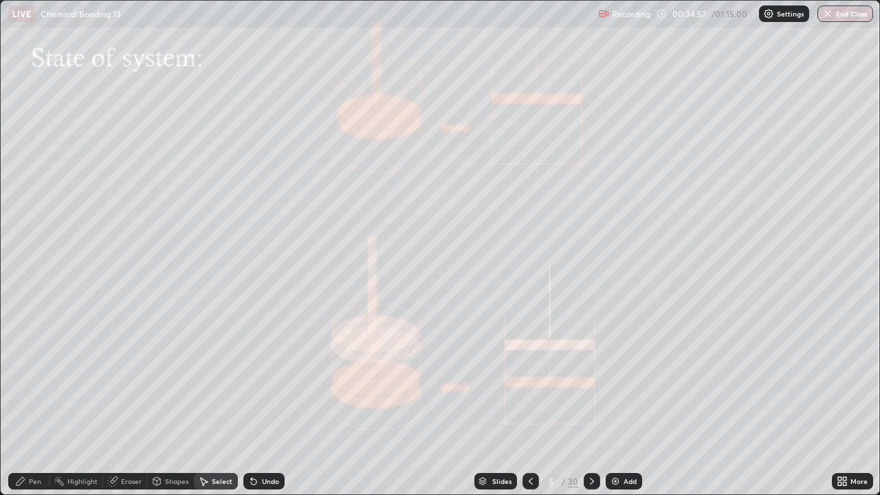
click at [252, 444] on icon at bounding box center [254, 482] width 6 height 6
click at [258, 444] on div "Undo" at bounding box center [263, 481] width 41 height 17
click at [202, 246] on div "0 ° Undo Copy Duplicate Duplicate to new slide Delete" at bounding box center [440, 248] width 879 height 494
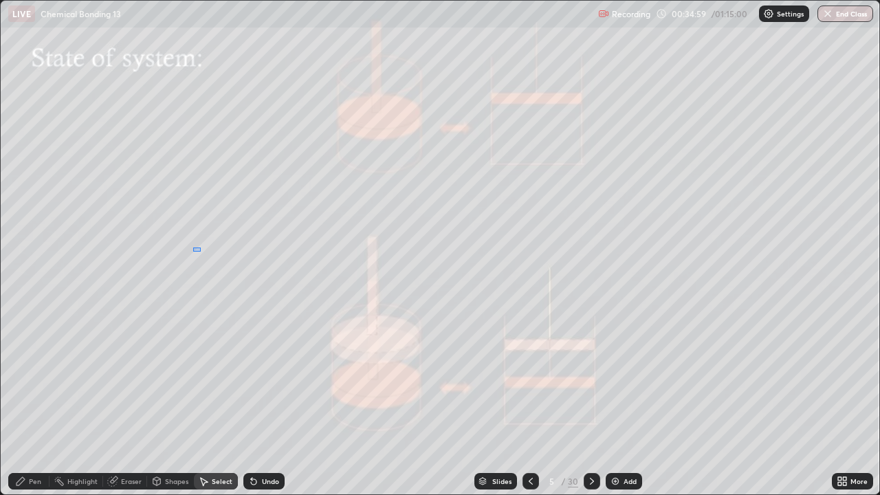
click at [193, 248] on div "0 ° Undo Copy Duplicate Duplicate to new slide Delete" at bounding box center [440, 248] width 879 height 494
click at [28, 444] on div "Pen" at bounding box center [28, 481] width 41 height 17
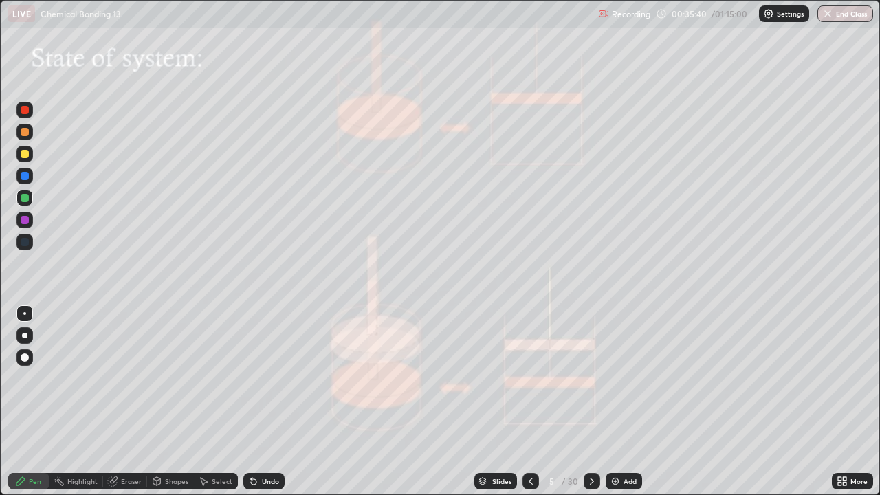
click at [216, 444] on div "Select" at bounding box center [222, 481] width 21 height 7
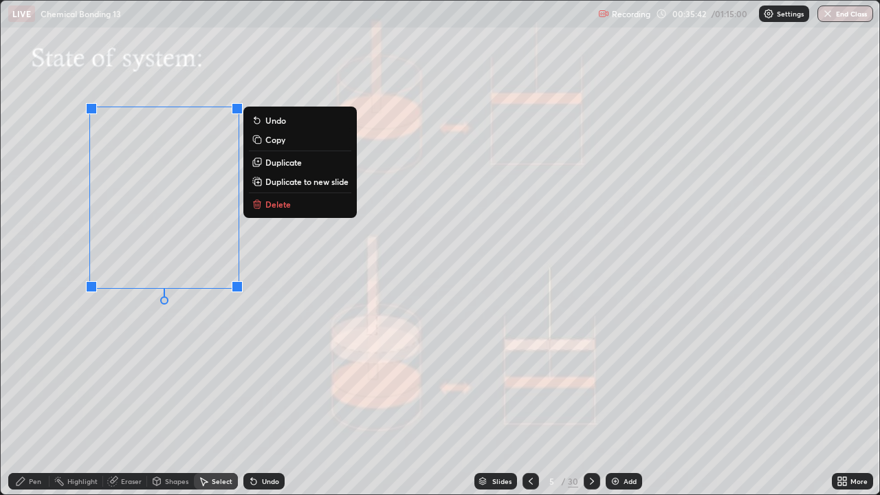
click at [263, 206] on button "Delete" at bounding box center [300, 204] width 102 height 17
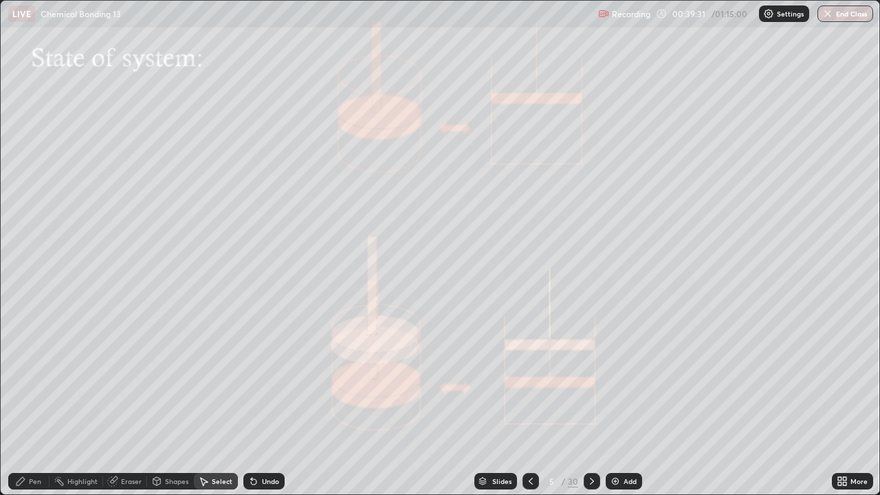
click at [591, 444] on icon at bounding box center [592, 481] width 4 height 7
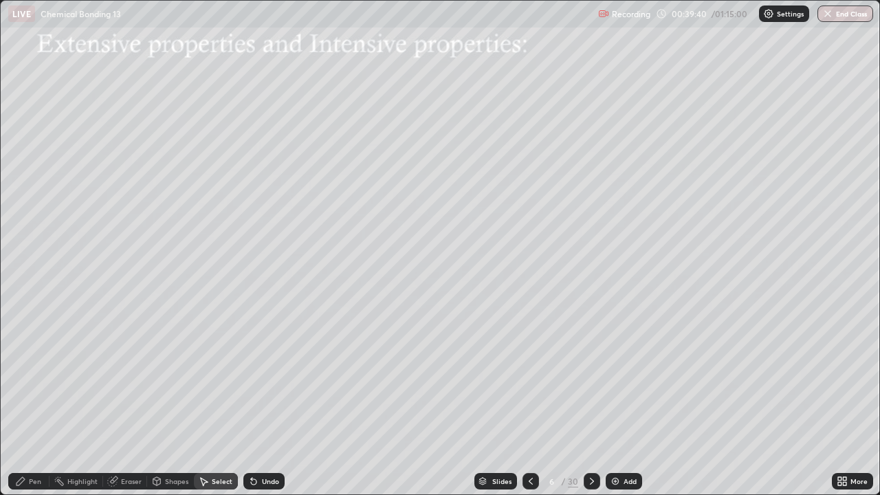
click at [530, 444] on icon at bounding box center [530, 481] width 11 height 11
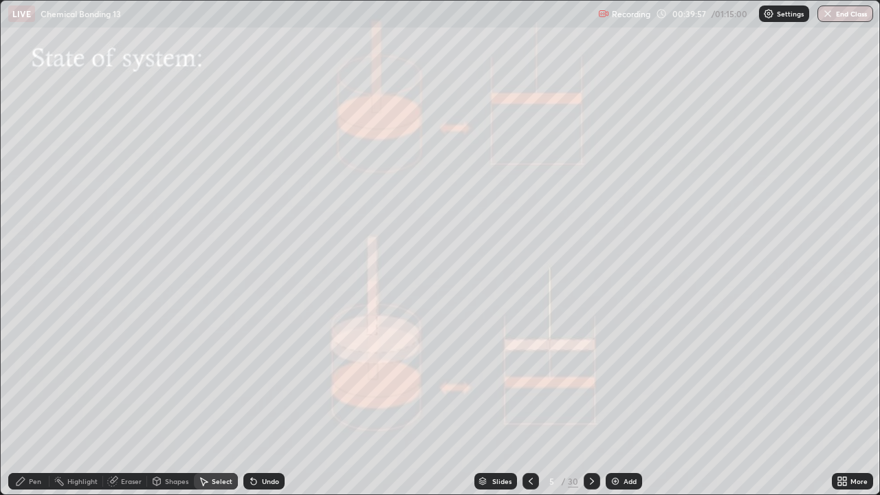
click at [590, 444] on icon at bounding box center [592, 481] width 11 height 11
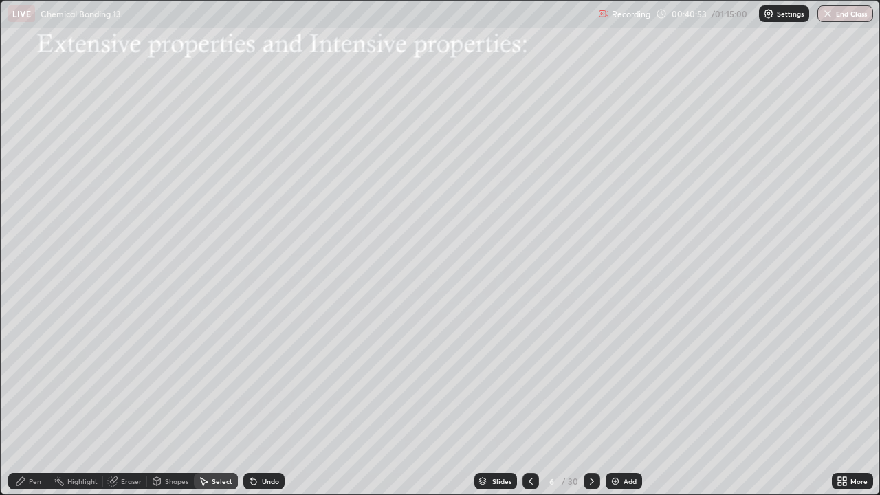
click at [167, 444] on div "Shapes" at bounding box center [176, 481] width 23 height 7
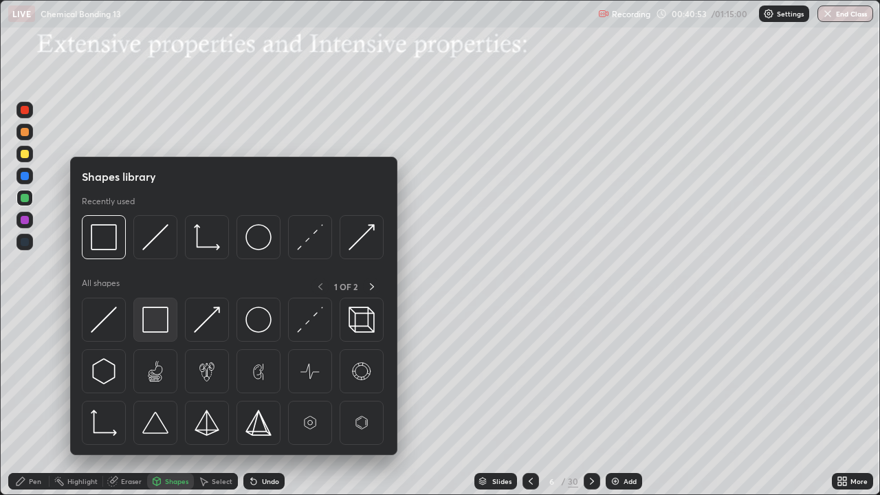
click at [162, 317] on img at bounding box center [155, 320] width 26 height 26
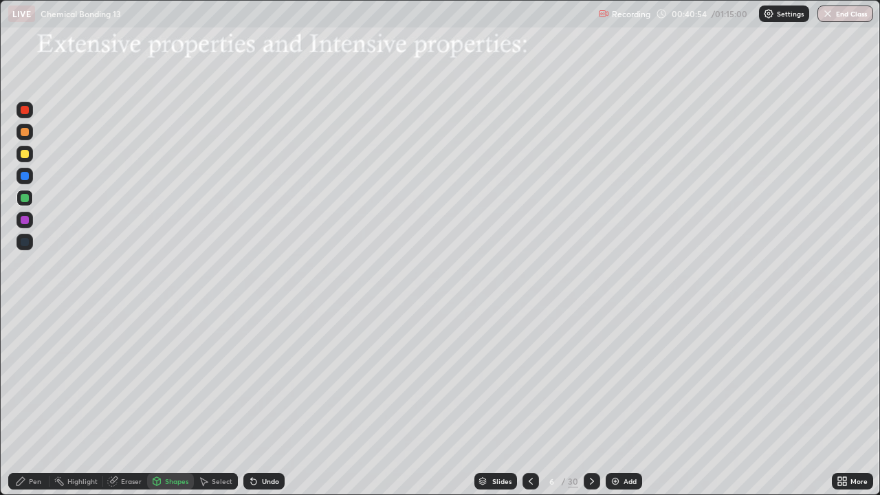
click at [25, 157] on div at bounding box center [25, 154] width 8 height 8
click at [33, 444] on div "Pen" at bounding box center [35, 481] width 12 height 7
click at [28, 155] on div at bounding box center [25, 154] width 8 height 8
click at [24, 157] on div at bounding box center [25, 154] width 8 height 8
click at [29, 444] on div "Pen" at bounding box center [35, 481] width 12 height 7
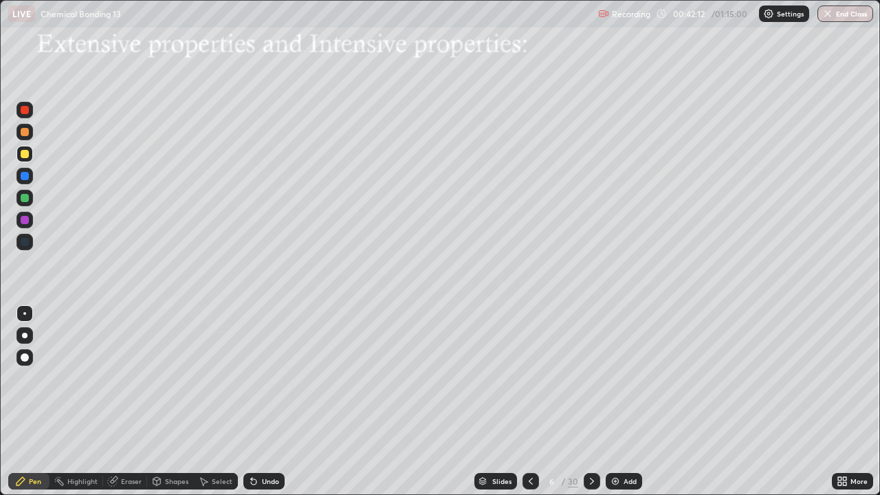
click at [208, 444] on icon at bounding box center [203, 481] width 11 height 11
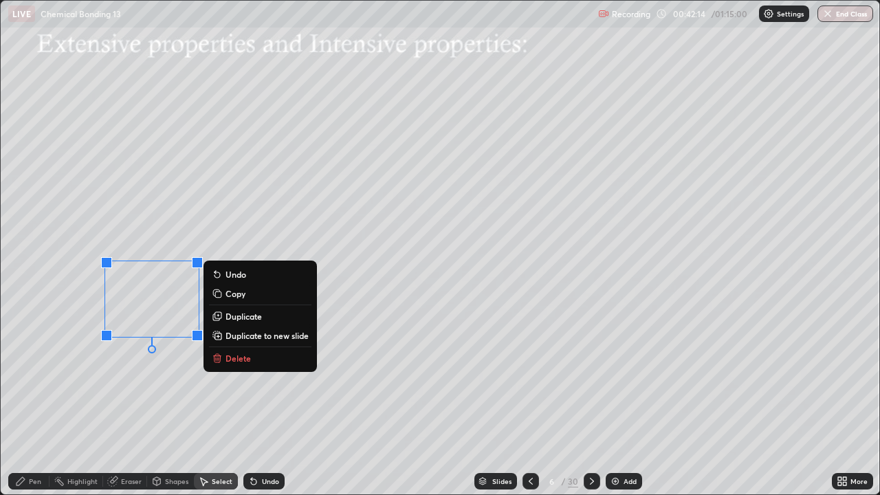
click at [231, 356] on p "Delete" at bounding box center [238, 358] width 25 height 11
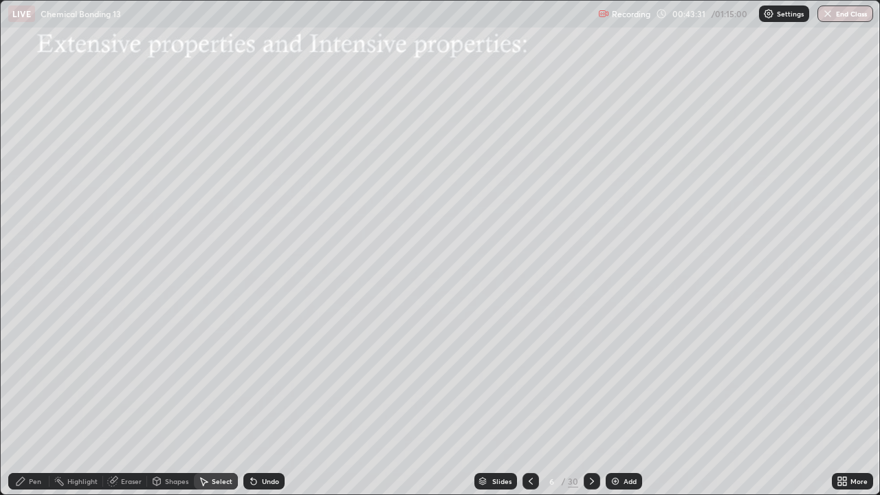
click at [32, 444] on div "Pen" at bounding box center [35, 481] width 12 height 7
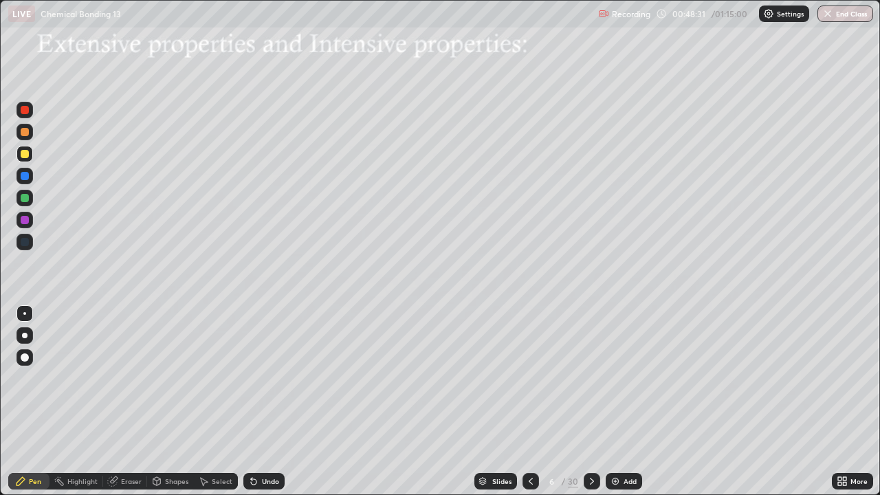
click at [591, 444] on icon at bounding box center [592, 481] width 11 height 11
click at [530, 444] on icon at bounding box center [530, 481] width 11 height 11
click at [538, 444] on div at bounding box center [531, 481] width 17 height 17
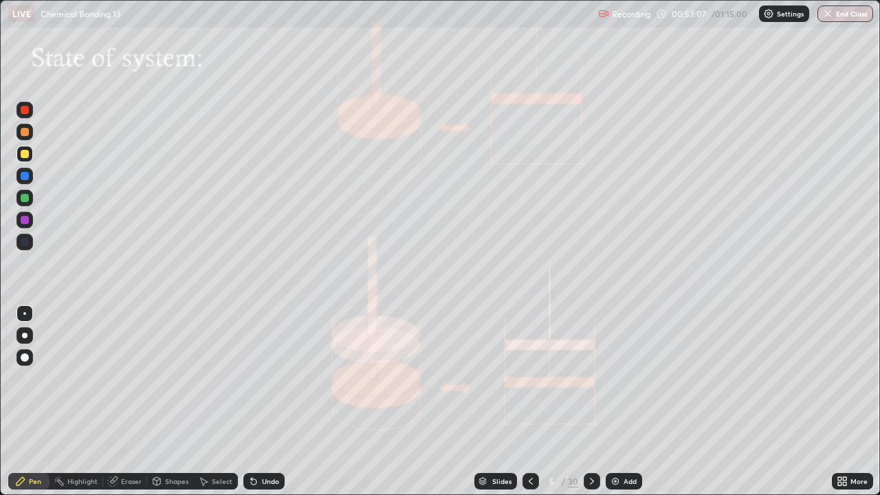
click at [530, 444] on icon at bounding box center [530, 481] width 11 height 11
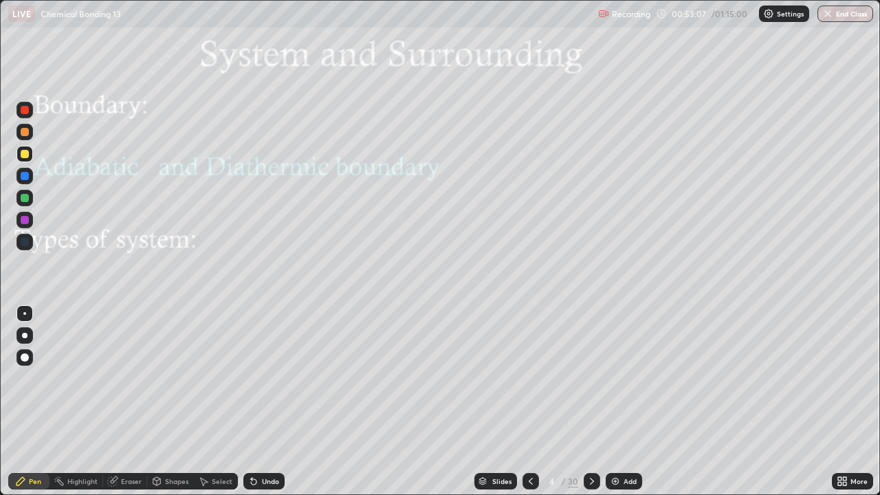
click at [538, 444] on div at bounding box center [531, 481] width 17 height 17
click at [591, 444] on icon at bounding box center [592, 481] width 11 height 11
click at [592, 444] on icon at bounding box center [592, 481] width 11 height 11
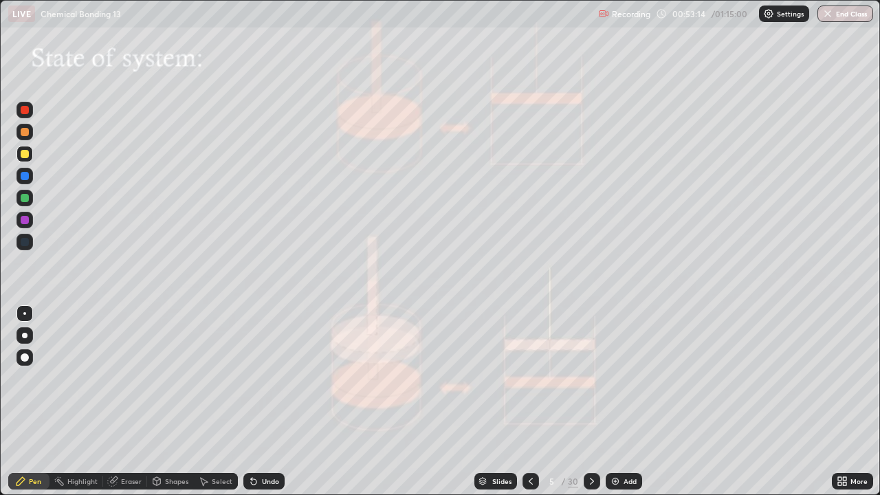
click at [24, 156] on div at bounding box center [25, 154] width 8 height 8
click at [33, 444] on div "Pen" at bounding box center [35, 481] width 12 height 7
click at [25, 155] on div at bounding box center [25, 154] width 8 height 8
click at [258, 444] on div "Undo" at bounding box center [263, 481] width 41 height 17
click at [25, 200] on div at bounding box center [25, 198] width 8 height 8
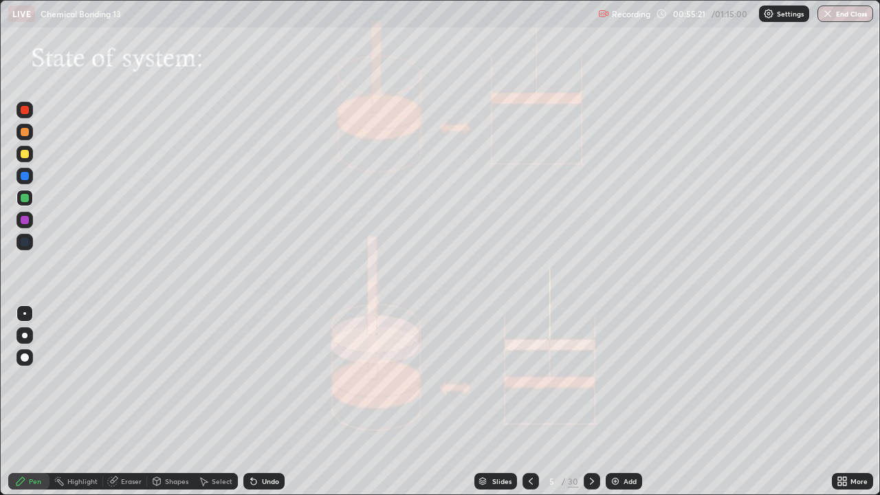
click at [223, 444] on div "Select" at bounding box center [222, 481] width 21 height 7
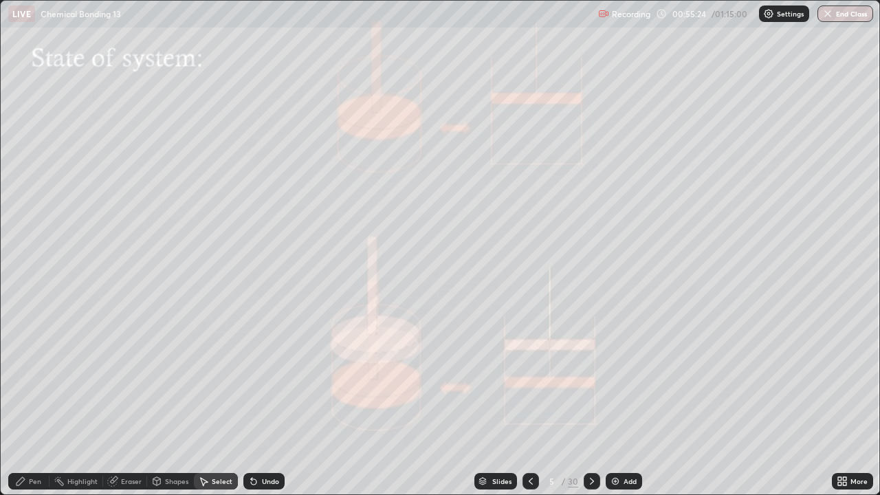
click at [219, 444] on div "Select" at bounding box center [216, 481] width 44 height 17
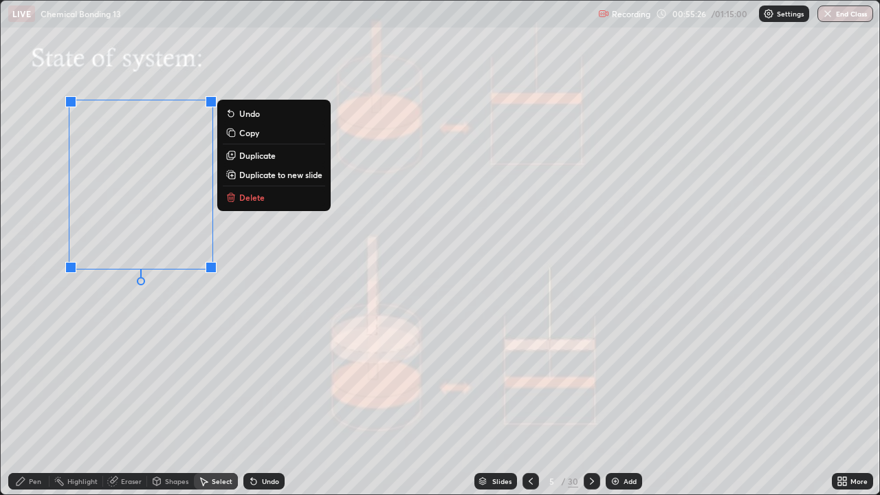
click at [254, 199] on p "Delete" at bounding box center [251, 197] width 25 height 11
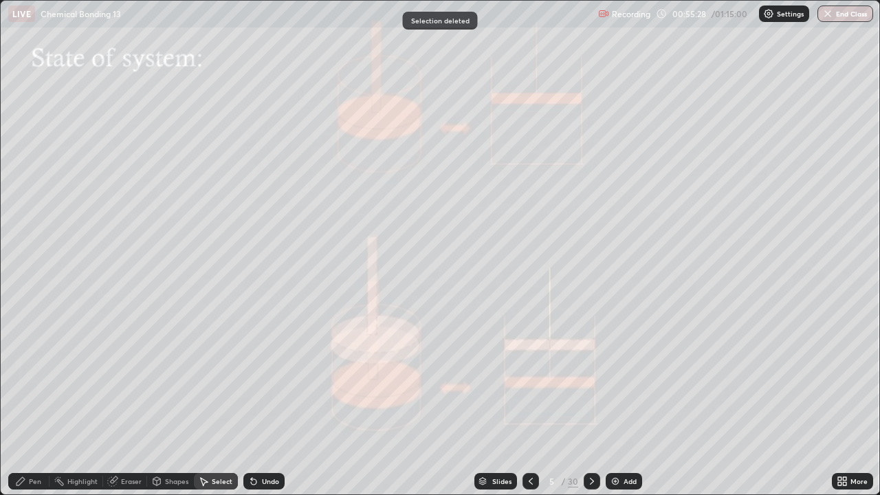
click at [587, 444] on div at bounding box center [592, 481] width 17 height 17
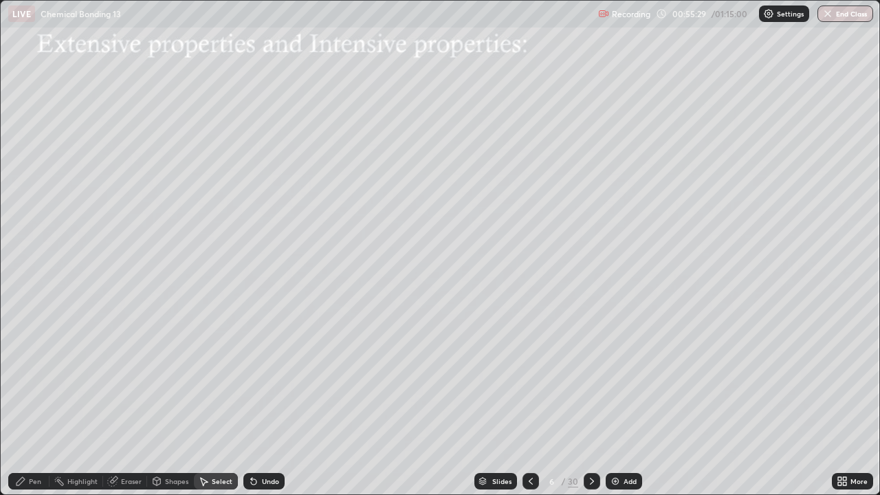
click at [589, 444] on icon at bounding box center [592, 481] width 11 height 11
click at [168, 444] on div "Shapes" at bounding box center [176, 481] width 23 height 7
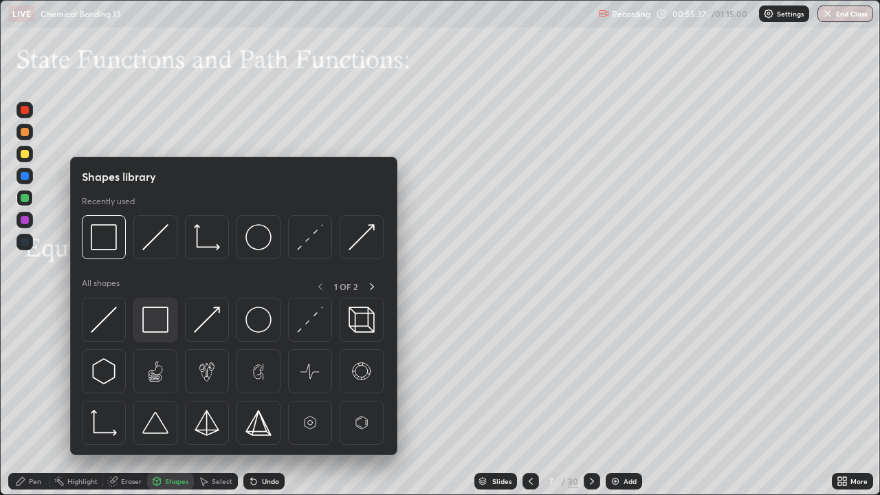
click at [163, 323] on img at bounding box center [155, 320] width 26 height 26
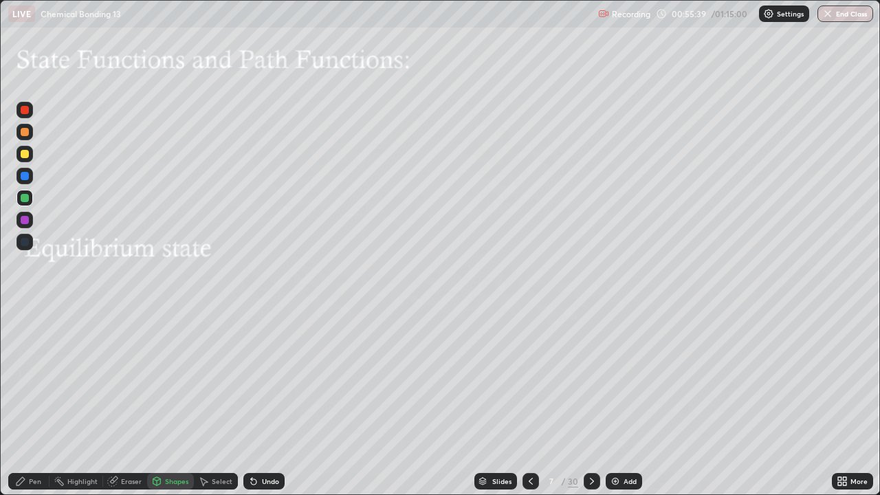
click at [31, 155] on div at bounding box center [25, 154] width 17 height 17
click at [38, 444] on div "Pen" at bounding box center [28, 481] width 41 height 17
click at [25, 155] on div at bounding box center [25, 154] width 8 height 8
click at [224, 444] on div "Select" at bounding box center [222, 481] width 21 height 7
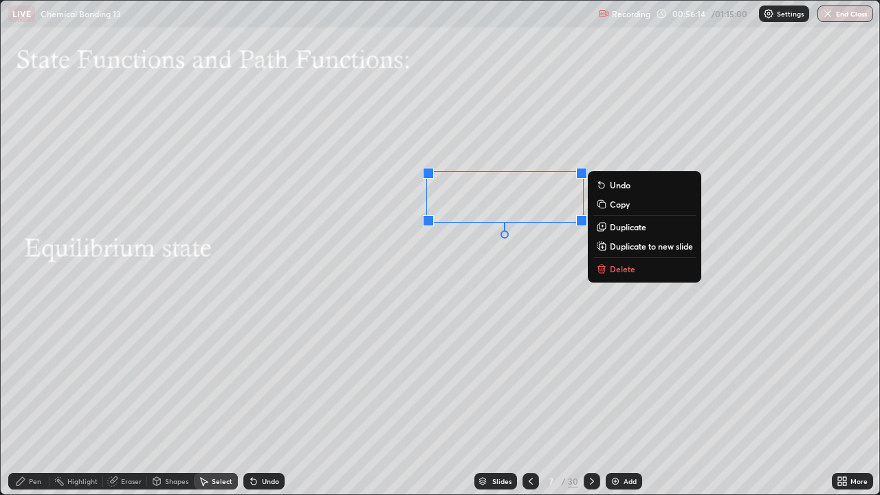
click at [615, 269] on p "Delete" at bounding box center [622, 268] width 25 height 11
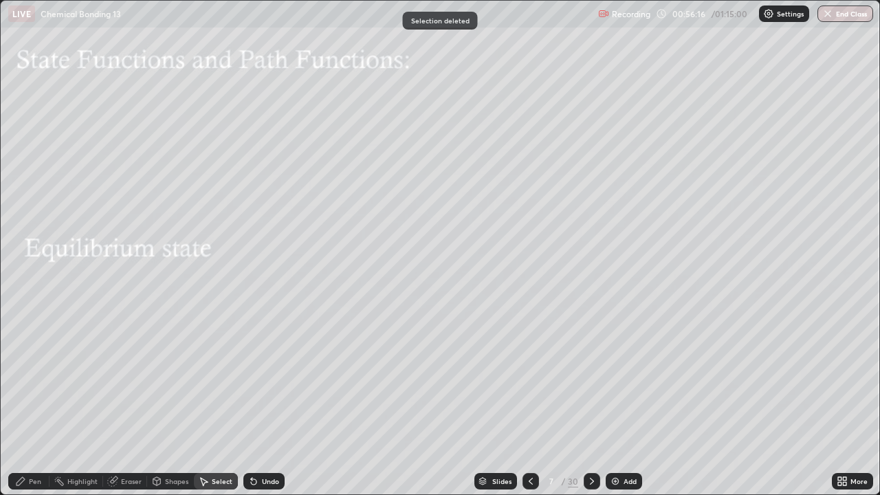
click at [43, 444] on div "Pen" at bounding box center [28, 481] width 41 height 17
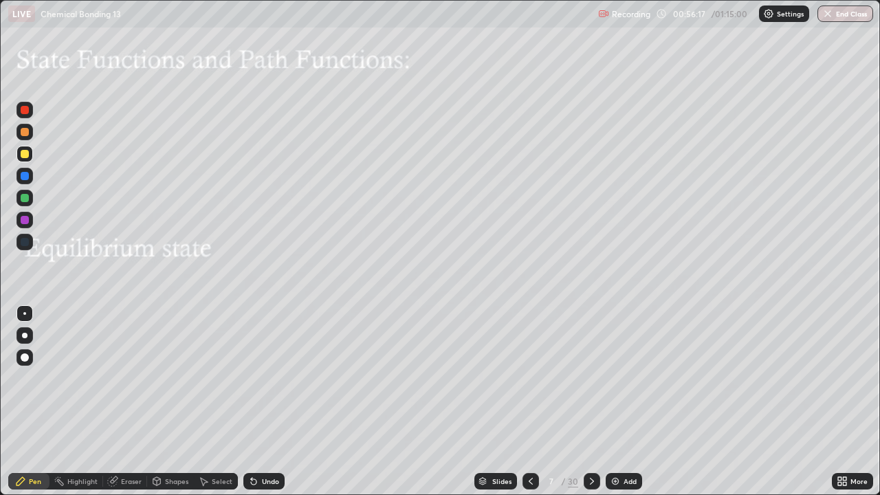
click at [25, 154] on div at bounding box center [25, 154] width 8 height 8
click at [228, 444] on div "Select" at bounding box center [222, 481] width 21 height 7
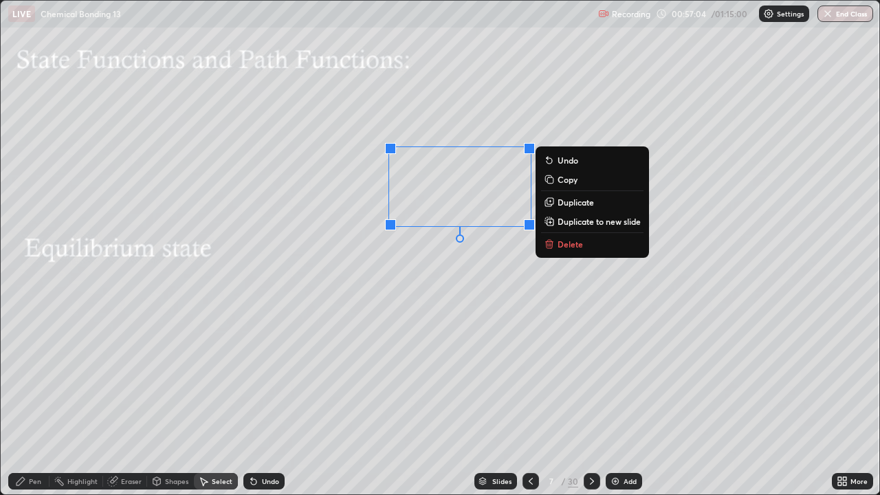
click at [560, 244] on p "Delete" at bounding box center [570, 244] width 25 height 11
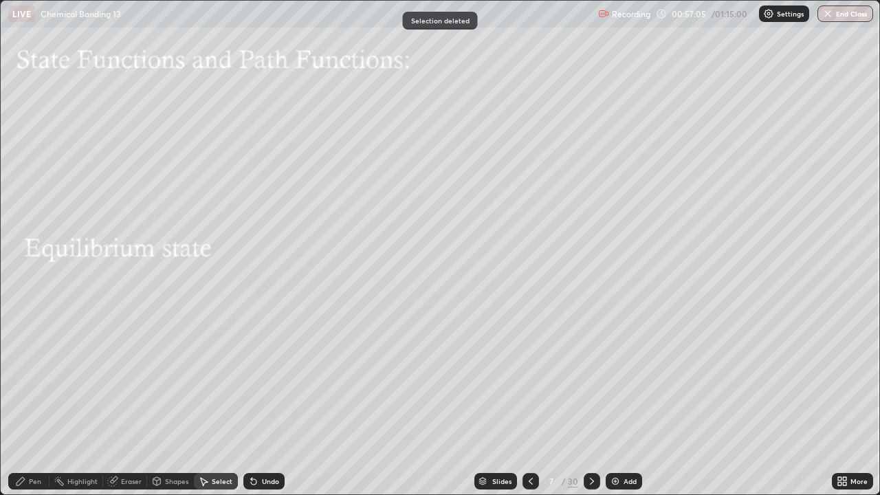
click at [179, 444] on div "Shapes" at bounding box center [176, 481] width 23 height 7
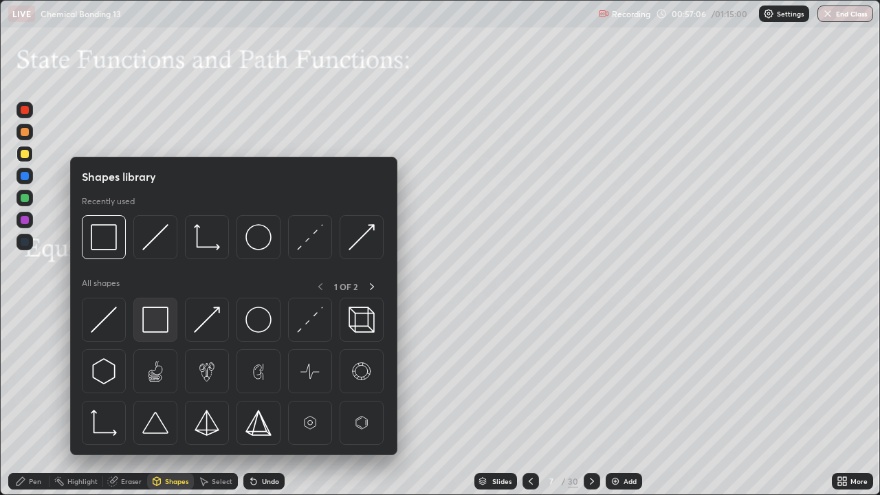
click at [168, 325] on img at bounding box center [155, 320] width 26 height 26
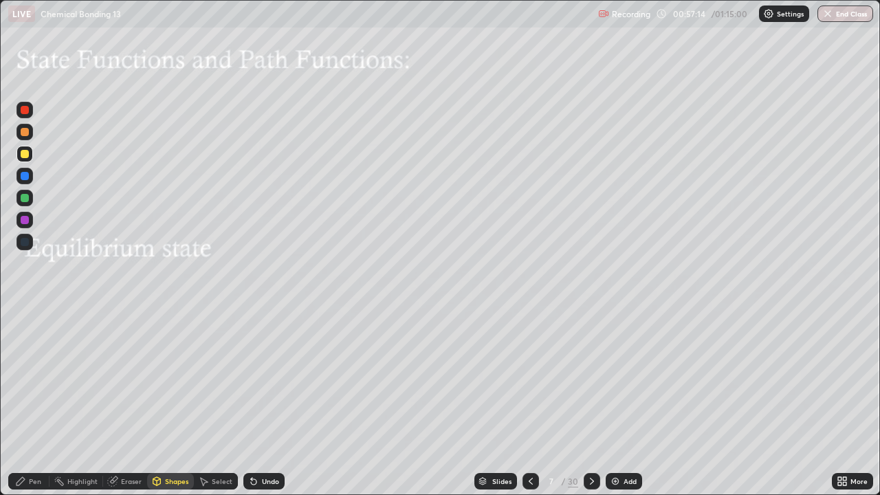
click at [177, 444] on div "Shapes" at bounding box center [176, 481] width 23 height 7
click at [138, 444] on div "Eraser" at bounding box center [131, 481] width 21 height 7
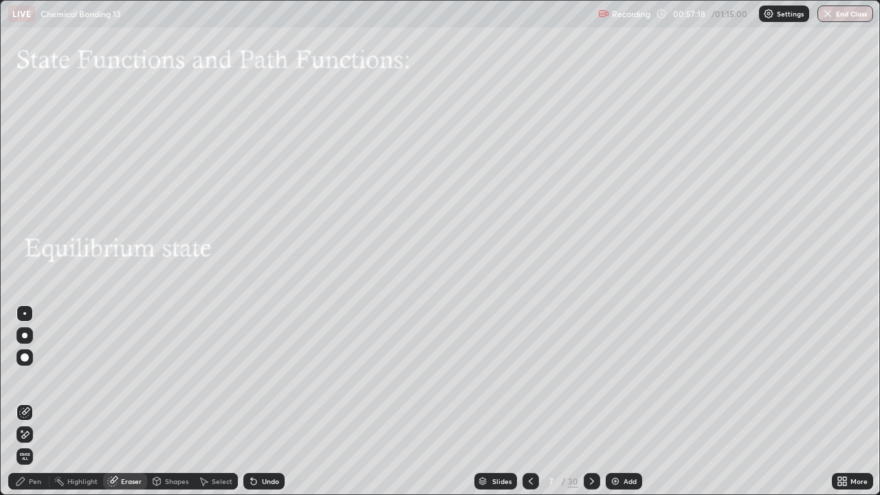
click at [175, 444] on div "Shapes" at bounding box center [176, 481] width 23 height 7
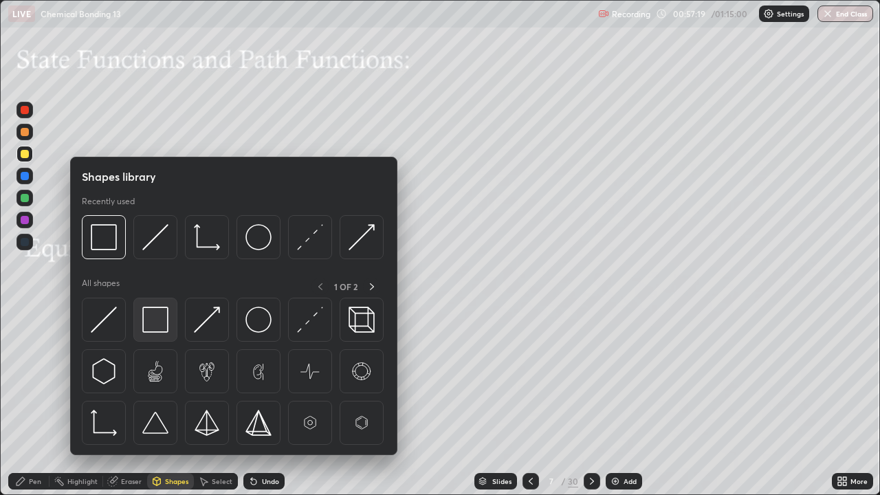
click at [159, 324] on img at bounding box center [155, 320] width 26 height 26
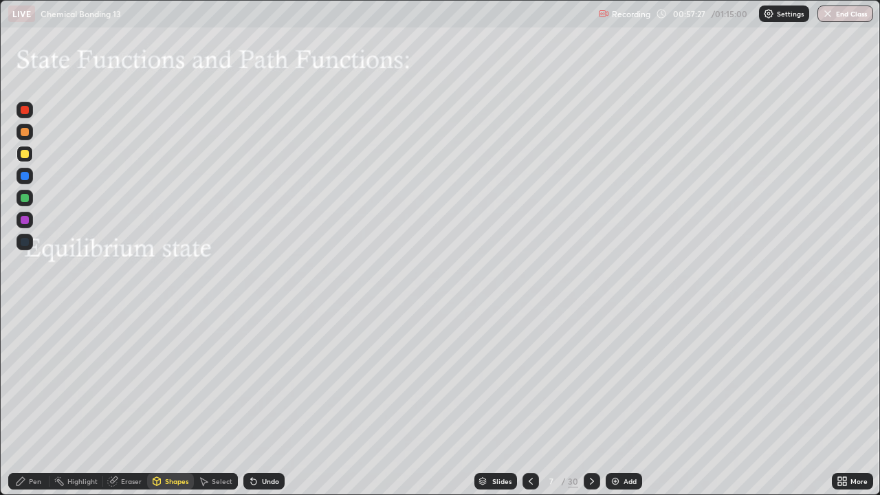
click at [43, 444] on div "Pen" at bounding box center [28, 481] width 41 height 17
click at [25, 154] on div at bounding box center [25, 154] width 8 height 8
click at [591, 444] on icon at bounding box center [592, 481] width 11 height 11
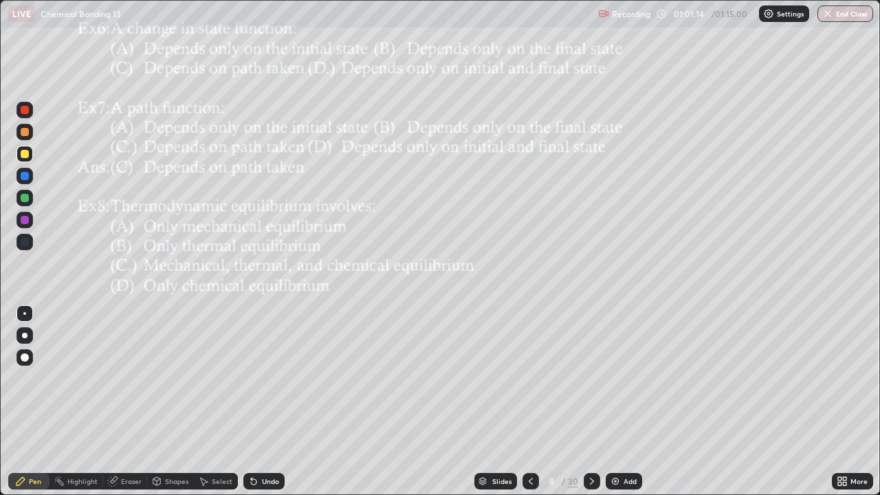
click at [591, 444] on icon at bounding box center [592, 481] width 11 height 11
click at [534, 444] on icon at bounding box center [530, 481] width 11 height 11
click at [593, 444] on icon at bounding box center [592, 481] width 11 height 11
click at [840, 15] on button "End Class" at bounding box center [846, 14] width 56 height 17
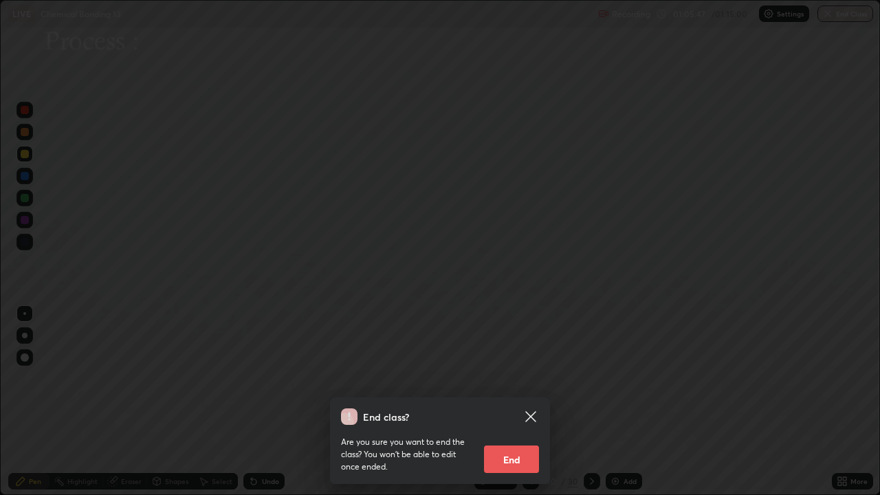
click at [522, 444] on button "End" at bounding box center [511, 460] width 55 height 28
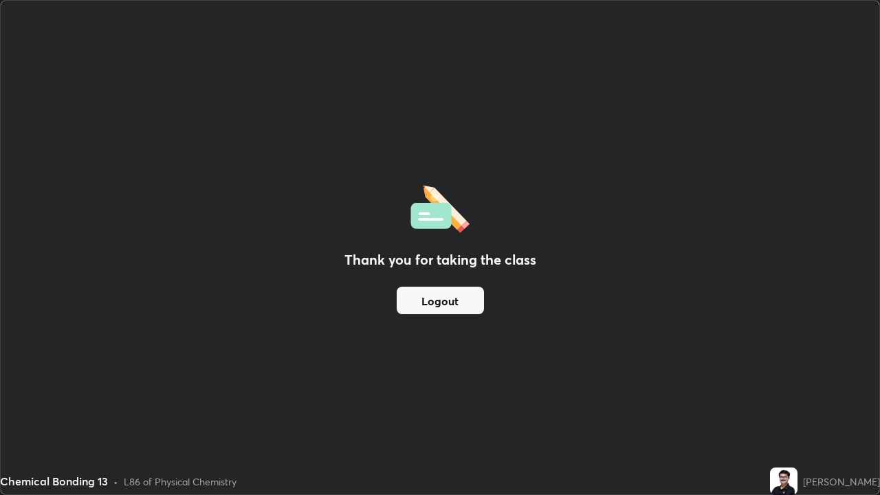
click at [449, 303] on button "Logout" at bounding box center [440, 301] width 87 height 28
